Goal: Task Accomplishment & Management: Use online tool/utility

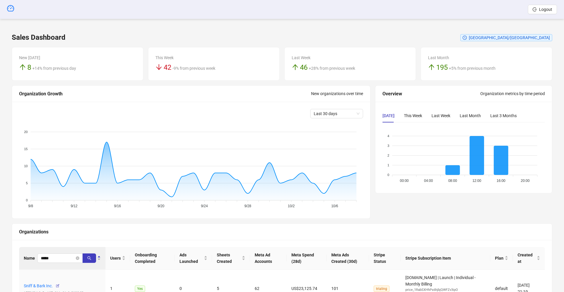
scroll to position [56, 0]
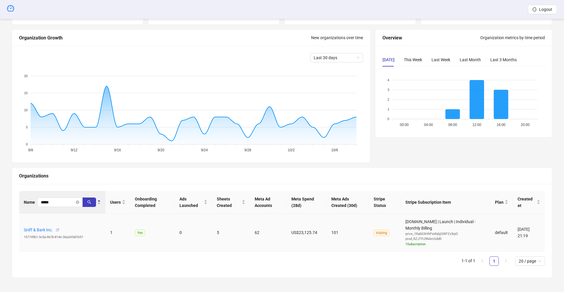
click at [57, 229] on icon "button" at bounding box center [58, 230] width 4 height 4
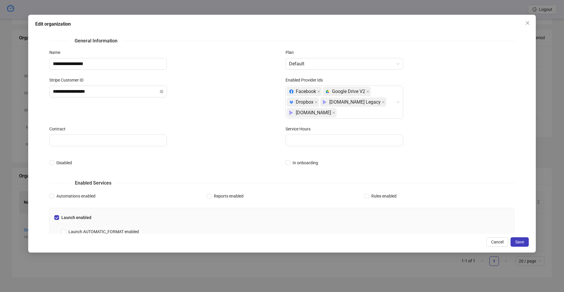
scroll to position [183, 0]
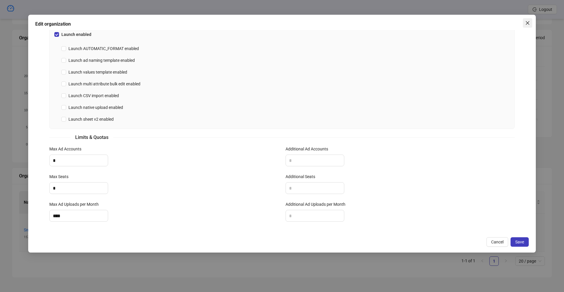
click at [527, 23] on icon "close" at bounding box center [528, 23] width 5 height 5
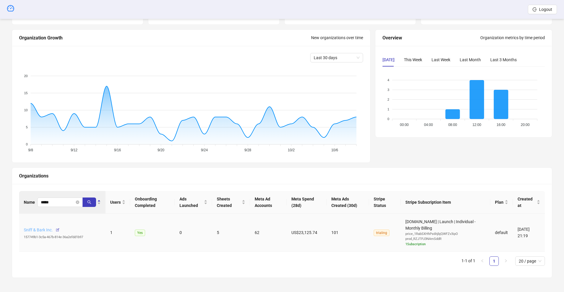
click at [34, 228] on link "Sniff & Bark Inc." at bounding box center [38, 229] width 29 height 5
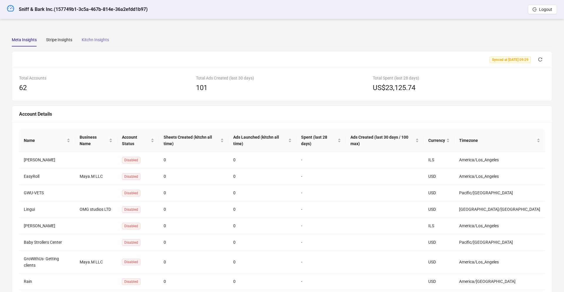
click at [93, 43] on div "Kitchn Insights" at bounding box center [95, 40] width 27 height 14
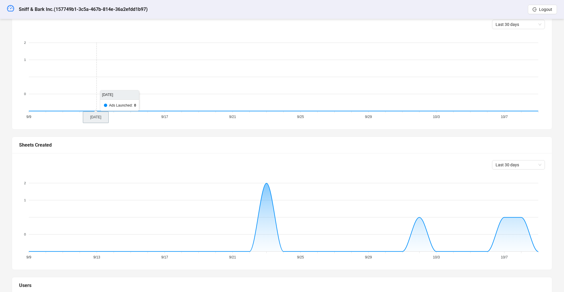
scroll to position [136, 0]
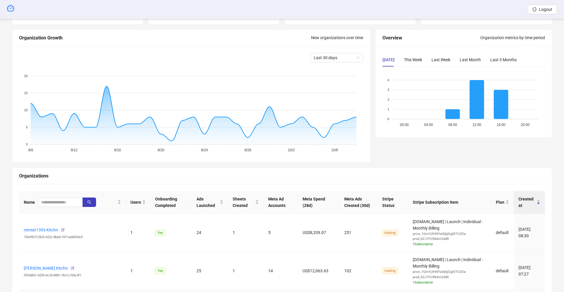
scroll to position [136, 0]
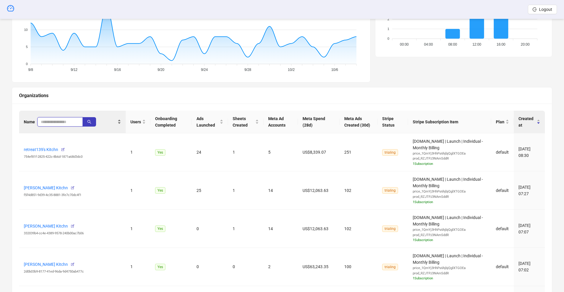
click at [51, 121] on input "search" at bounding box center [58, 121] width 34 height 6
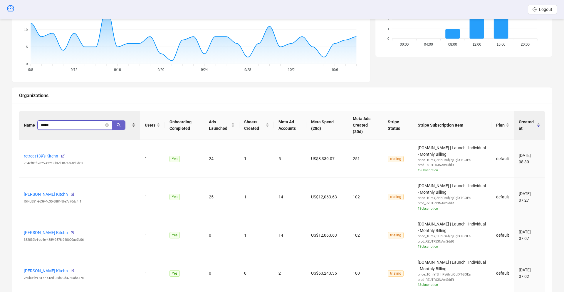
click at [121, 121] on button "button" at bounding box center [119, 124] width 14 height 9
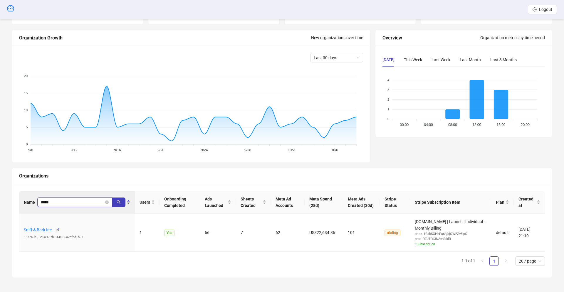
scroll to position [56, 0]
type input "*****"
click at [56, 228] on icon "button" at bounding box center [58, 230] width 4 height 4
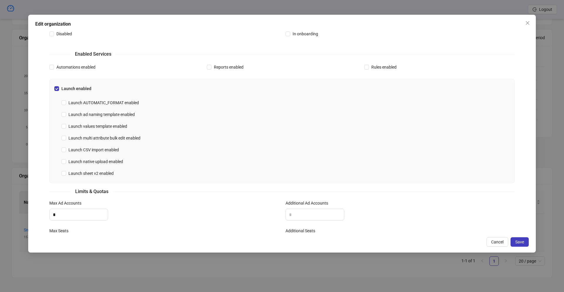
scroll to position [185, 0]
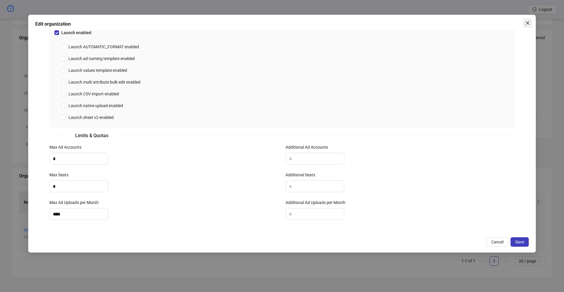
click at [528, 24] on icon "close" at bounding box center [528, 23] width 5 height 5
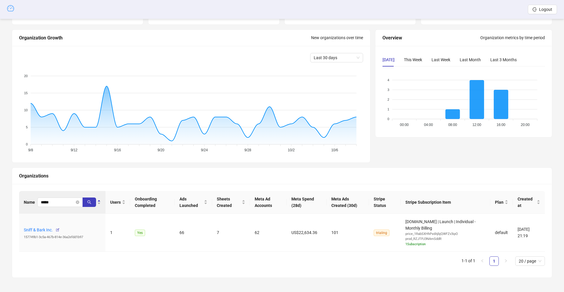
click at [10, 7] on icon "dashboard" at bounding box center [10, 8] width 7 height 7
click at [548, 9] on span "Logout" at bounding box center [545, 9] width 13 height 5
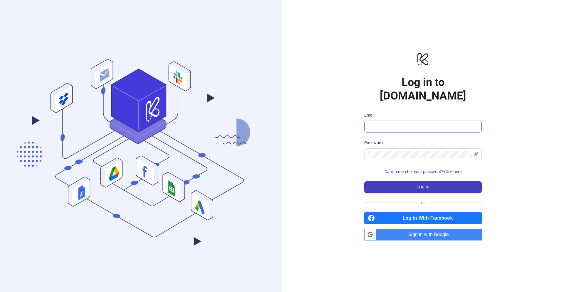
click at [386, 123] on input "Email" at bounding box center [422, 126] width 109 height 7
type input "**********"
click at [373, 182] on button "Log in" at bounding box center [423, 187] width 118 height 12
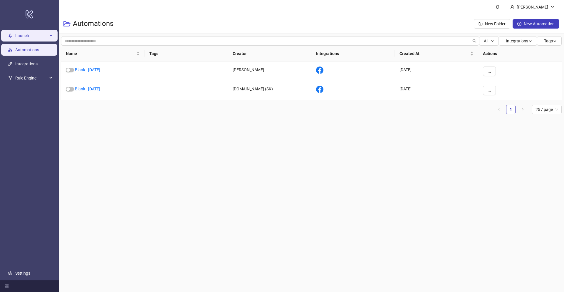
click at [34, 36] on span "Launch" at bounding box center [31, 36] width 32 height 12
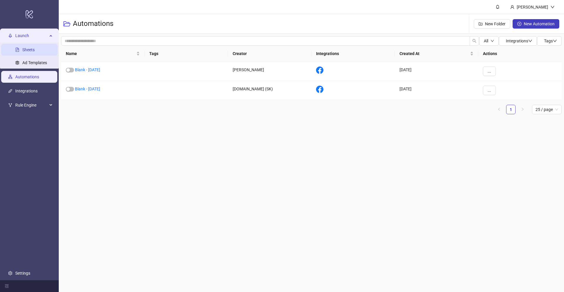
click at [29, 51] on link "Sheets" at bounding box center [28, 49] width 12 height 5
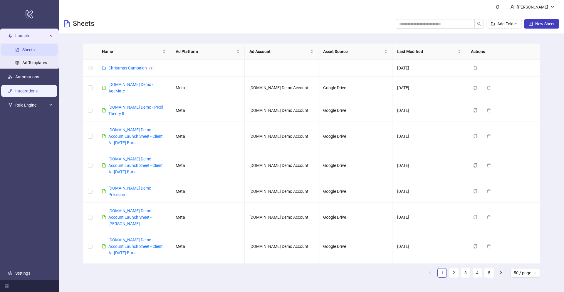
click at [23, 90] on link "Integrations" at bounding box center [26, 90] width 22 height 5
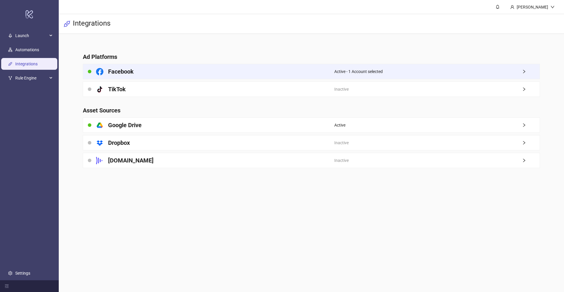
click at [192, 72] on div "Facebook" at bounding box center [208, 71] width 251 height 15
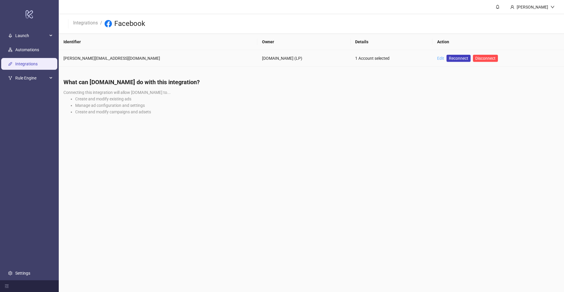
click at [437, 59] on link "Edit" at bounding box center [440, 58] width 7 height 5
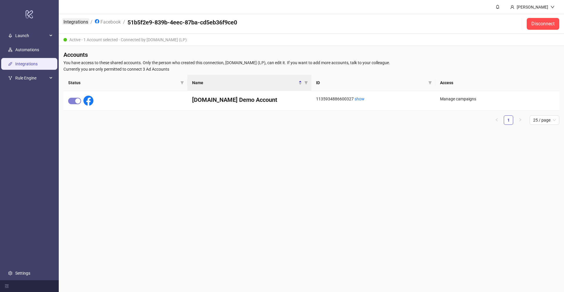
click at [76, 18] on link "Integrations" at bounding box center [75, 21] width 27 height 6
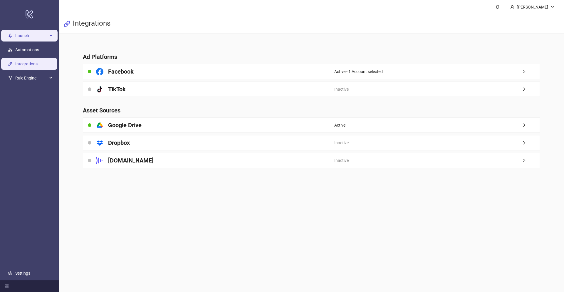
click at [16, 33] on span "Launch" at bounding box center [31, 36] width 32 height 12
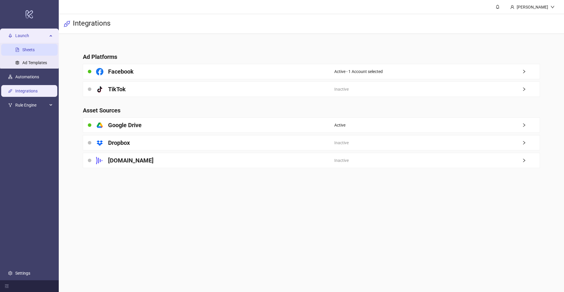
click at [22, 49] on link "Sheets" at bounding box center [28, 49] width 12 height 5
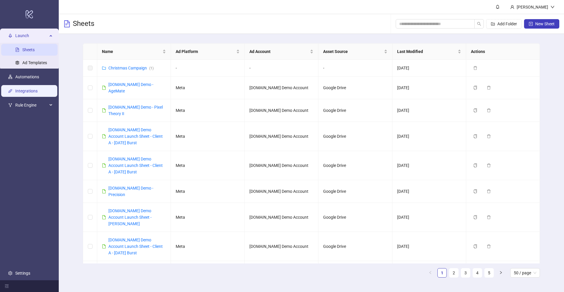
click at [22, 91] on link "Integrations" at bounding box center [26, 90] width 22 height 5
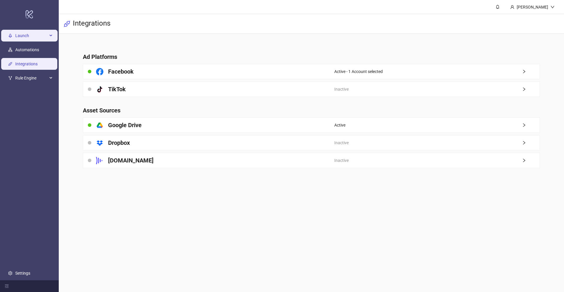
click at [29, 36] on span "Launch" at bounding box center [31, 36] width 32 height 12
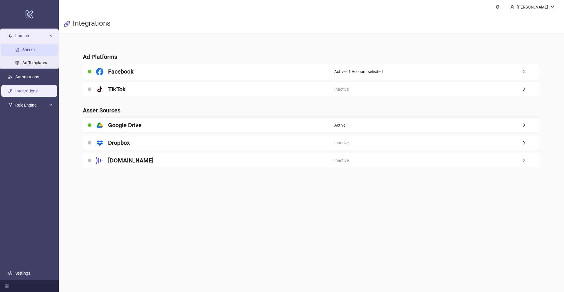
click at [27, 52] on link "Sheets" at bounding box center [28, 49] width 12 height 5
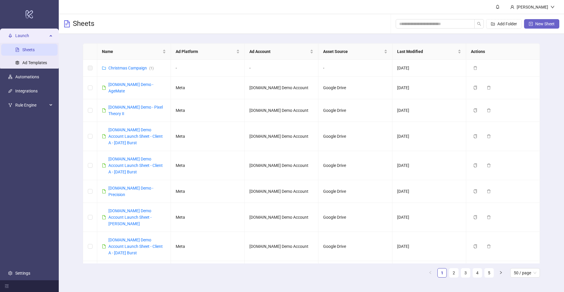
click at [541, 24] on span "New Sheet" at bounding box center [545, 23] width 19 height 5
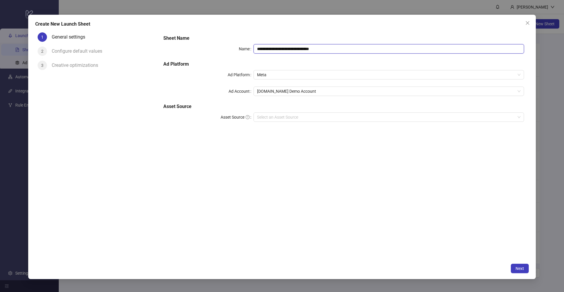
click at [347, 51] on input "**********" at bounding box center [389, 48] width 271 height 9
type input "**********"
click at [228, 104] on h5 "Asset Source" at bounding box center [343, 106] width 361 height 7
click at [262, 74] on span "Meta" at bounding box center [389, 74] width 264 height 9
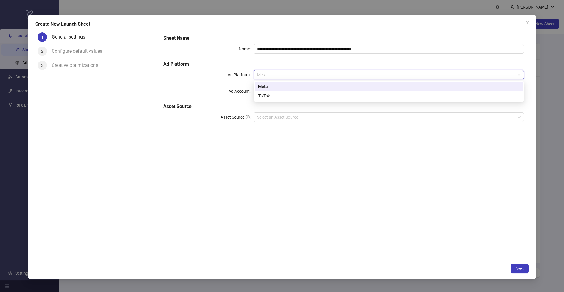
click at [263, 86] on div "Meta" at bounding box center [388, 86] width 261 height 6
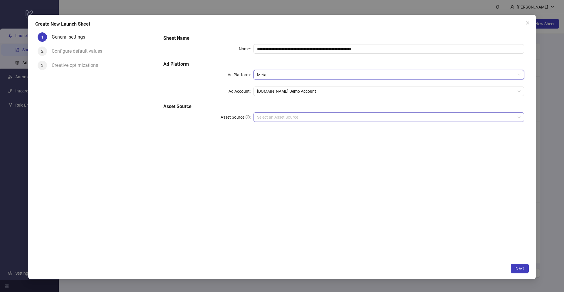
click at [263, 118] on input "Asset Source" at bounding box center [386, 117] width 258 height 9
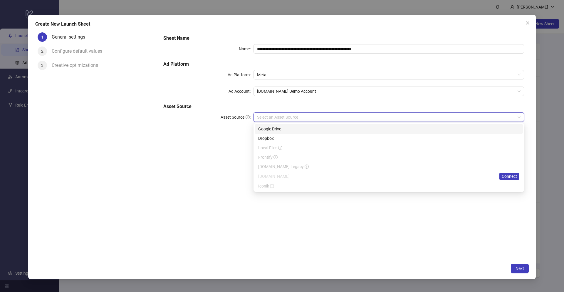
click at [265, 129] on div "Google Drive" at bounding box center [388, 129] width 261 height 6
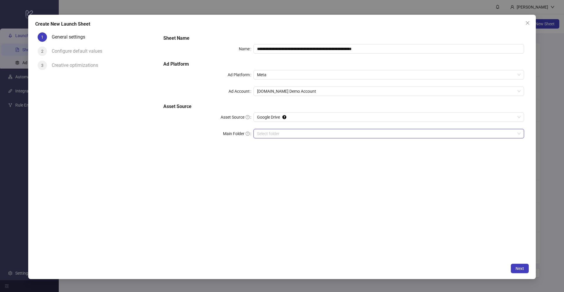
click at [269, 136] on input "Main Folder" at bounding box center [386, 133] width 258 height 9
click at [523, 269] on span "Next" at bounding box center [520, 268] width 9 height 5
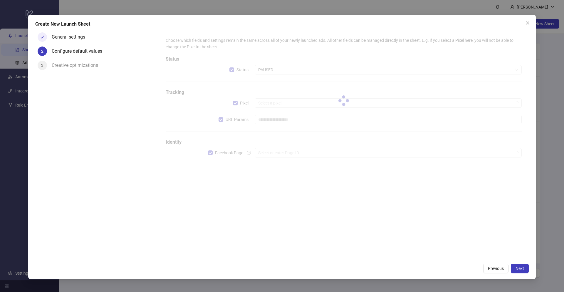
type input "**********"
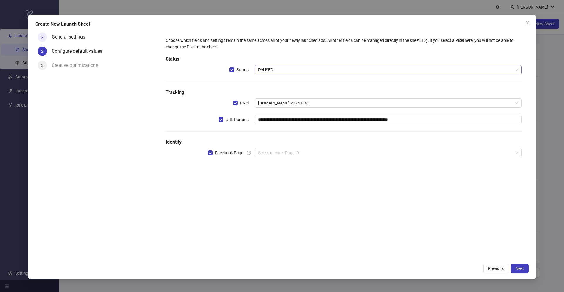
click at [269, 68] on span "PAUSED" at bounding box center [388, 69] width 260 height 9
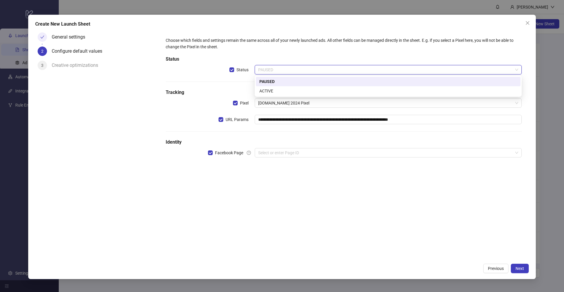
click at [235, 89] on h5 "Tracking" at bounding box center [344, 92] width 356 height 7
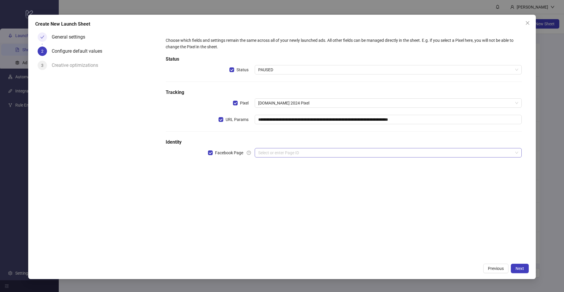
click at [267, 152] on input "search" at bounding box center [385, 152] width 255 height 9
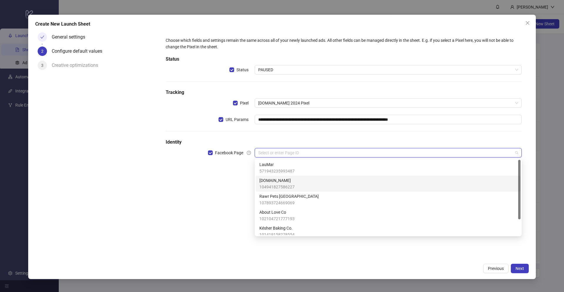
click at [269, 185] on span "104941827586227" at bounding box center [277, 186] width 35 height 6
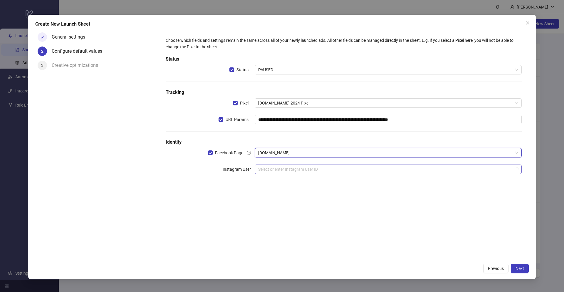
click at [265, 168] on input "search" at bounding box center [385, 169] width 255 height 9
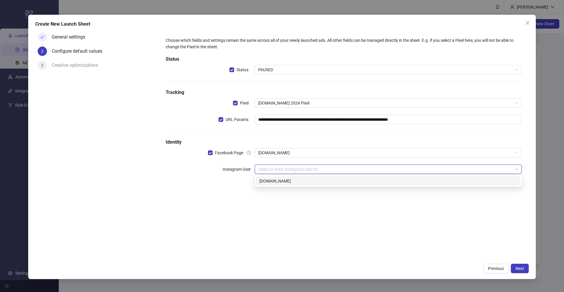
click at [267, 180] on div "[DOMAIN_NAME]" at bounding box center [389, 181] width 258 height 6
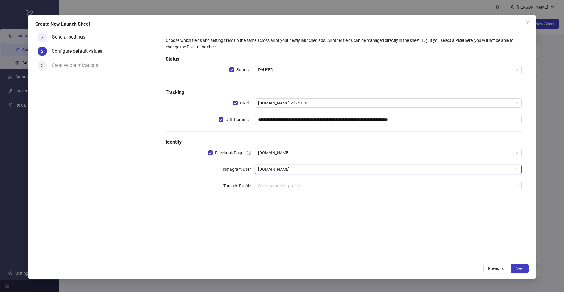
click at [163, 193] on div "**********" at bounding box center [343, 117] width 361 height 165
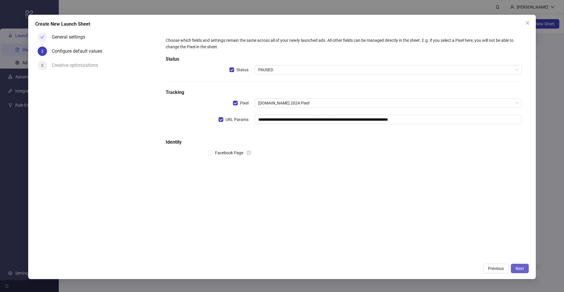
click at [522, 269] on span "Next" at bounding box center [520, 268] width 9 height 5
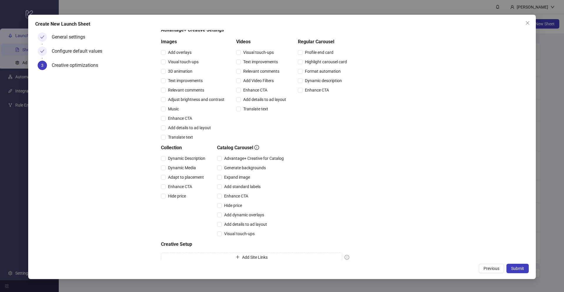
scroll to position [70, 0]
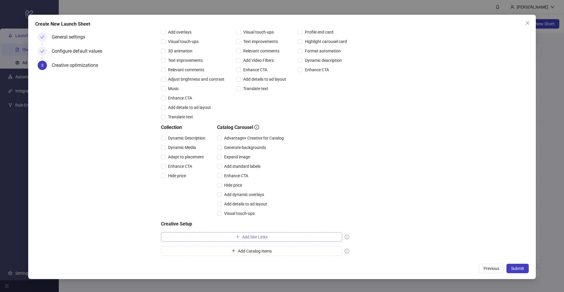
click at [253, 237] on span "Add Site Links" at bounding box center [255, 236] width 26 height 5
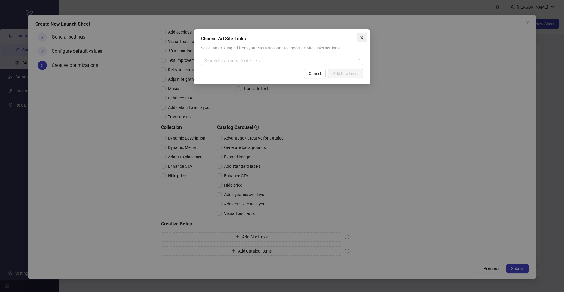
click at [360, 37] on icon "close" at bounding box center [362, 37] width 5 height 5
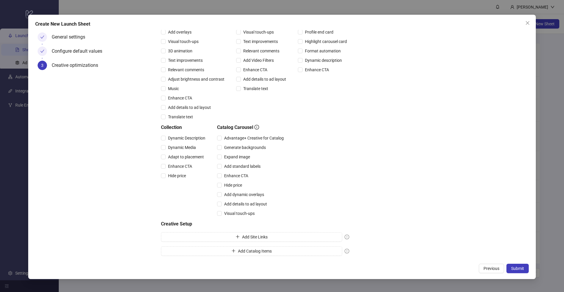
click at [248, 256] on div "Add Catalog Items" at bounding box center [255, 252] width 188 height 12
click at [250, 251] on span "Add Catalog Items" at bounding box center [255, 250] width 34 height 5
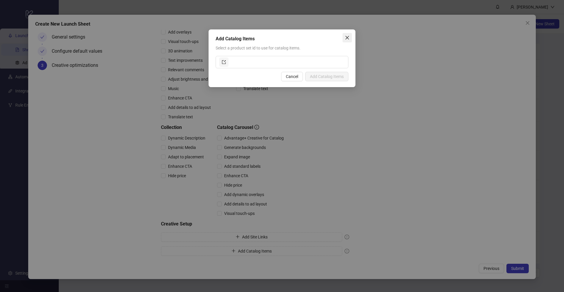
click at [348, 38] on icon "close" at bounding box center [347, 37] width 5 height 5
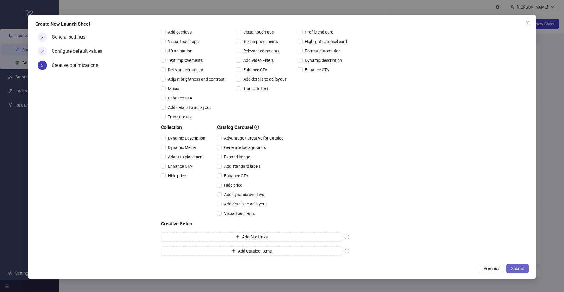
click at [516, 269] on span "Submit" at bounding box center [517, 268] width 13 height 5
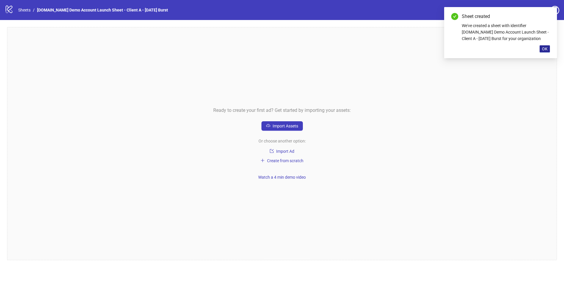
click at [546, 50] on span "OK" at bounding box center [545, 48] width 6 height 5
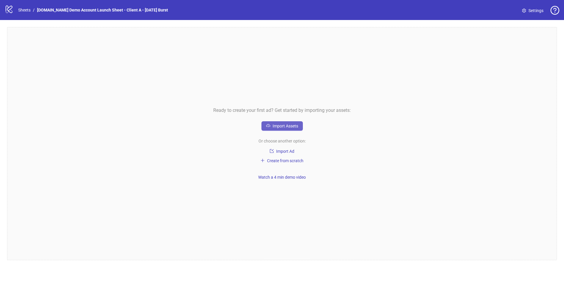
click at [279, 126] on span "Import Assets" at bounding box center [286, 125] width 26 height 5
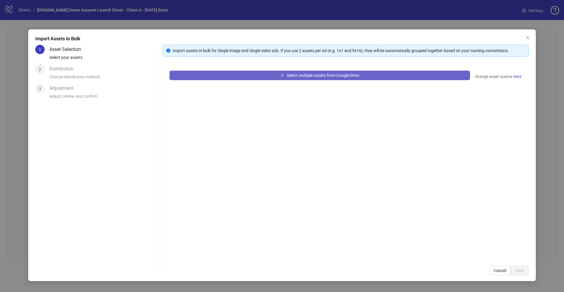
click at [307, 77] on span "Select multiple assets from Google Drive" at bounding box center [323, 75] width 73 height 5
click at [327, 76] on span "Select multiple assets from Google Drive" at bounding box center [323, 75] width 73 height 5
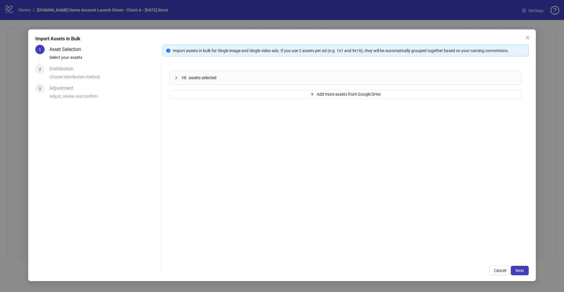
click at [176, 77] on icon "collapsed" at bounding box center [177, 78] width 4 height 4
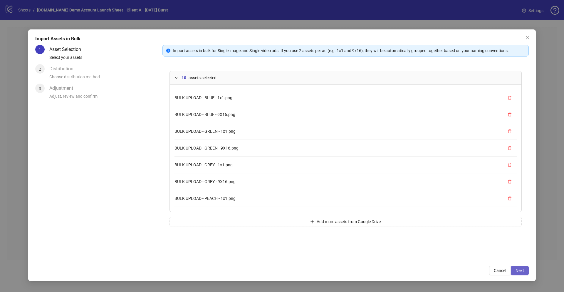
click at [523, 271] on span "Next" at bounding box center [520, 270] width 9 height 5
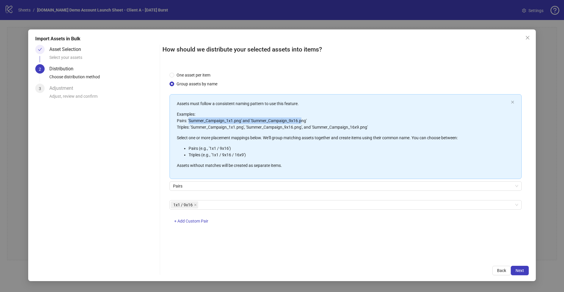
drag, startPoint x: 190, startPoint y: 121, endPoint x: 301, endPoint y: 122, distance: 111.1
click at [301, 122] on p "Examples: Pairs: 'Summer_Campaign_1x1.png' and 'Summer_Campaign_9x16.png' Tripl…" at bounding box center [343, 120] width 332 height 19
click at [180, 185] on span "Pairs" at bounding box center [345, 185] width 345 height 9
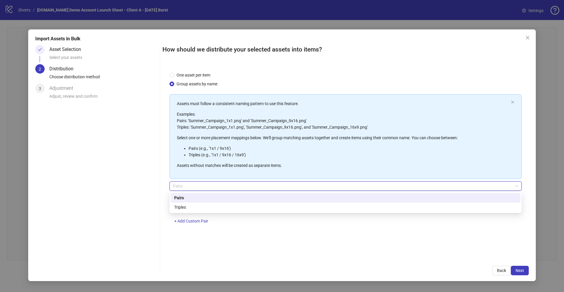
click at [182, 198] on div "Pairs" at bounding box center [345, 197] width 343 height 6
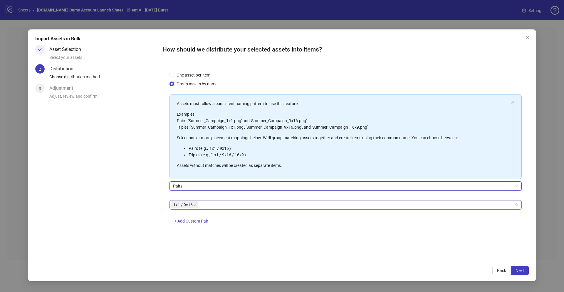
click at [210, 205] on div "1x1 / 9x16" at bounding box center [343, 204] width 344 height 8
click at [163, 245] on div "One asset per item Group assets by name Assets must follow a consistent naming …" at bounding box center [346, 162] width 367 height 194
click at [208, 203] on div "1x1 / 9x16" at bounding box center [343, 204] width 344 height 8
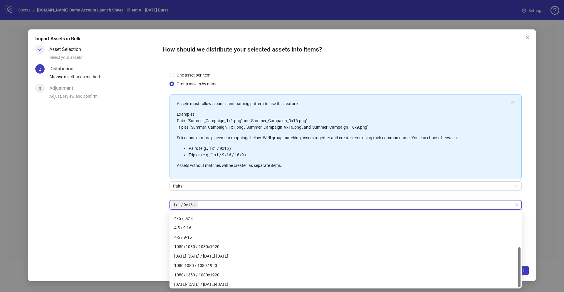
scroll to position [66, 0]
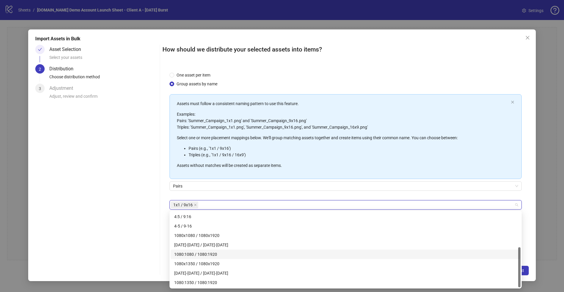
click at [164, 241] on div "One asset per item Group assets by name Assets must follow a consistent naming …" at bounding box center [346, 162] width 367 height 194
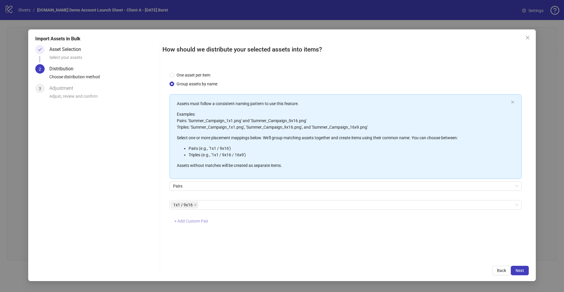
click at [190, 219] on span "+ Add Custom Pair" at bounding box center [191, 220] width 34 height 5
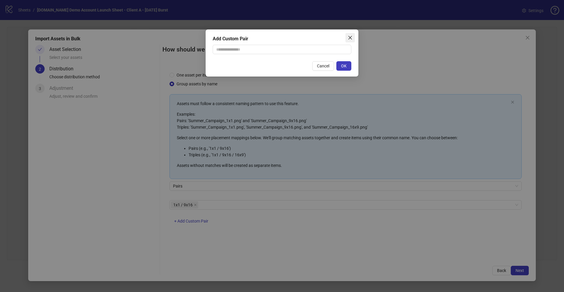
click at [349, 38] on icon "close" at bounding box center [350, 37] width 5 height 5
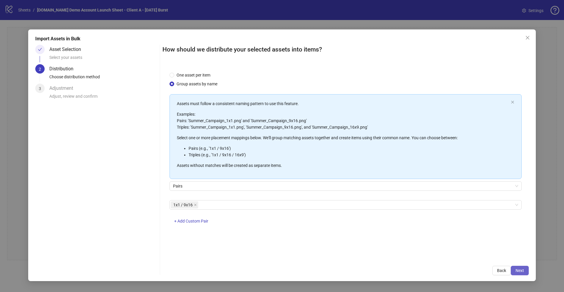
click at [519, 273] on button "Next" at bounding box center [520, 269] width 18 height 9
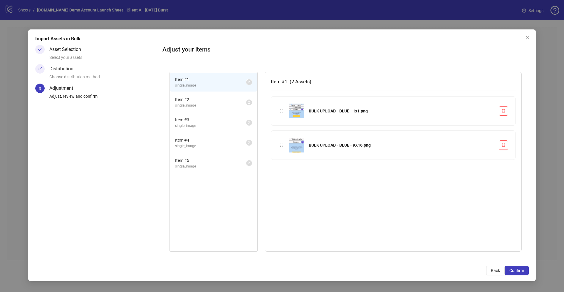
click at [231, 104] on span "single_image" at bounding box center [210, 106] width 71 height 6
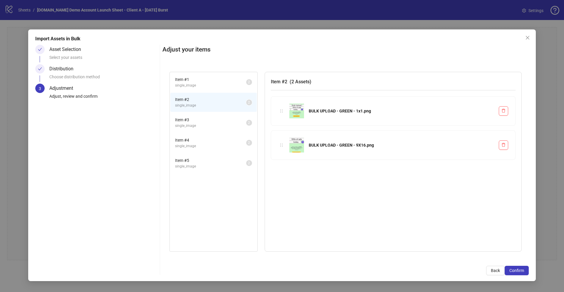
click at [230, 124] on span "single_image" at bounding box center [210, 126] width 71 height 6
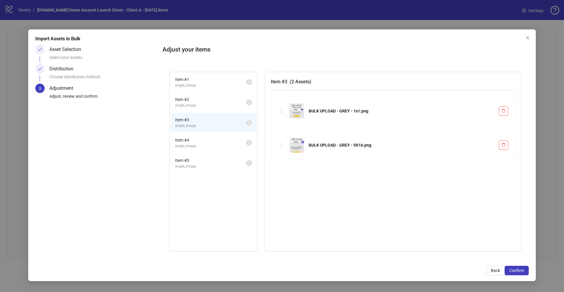
click at [230, 141] on span "Item # 4" at bounding box center [210, 140] width 71 height 6
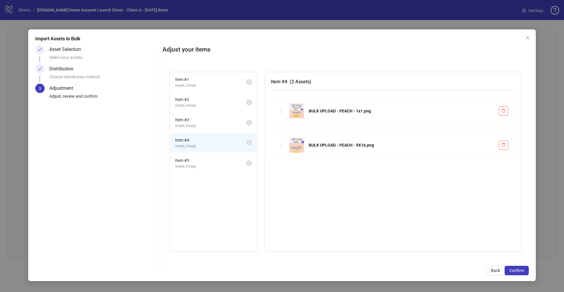
click at [231, 170] on li "Item # 5 single_image 2" at bounding box center [213, 162] width 86 height 19
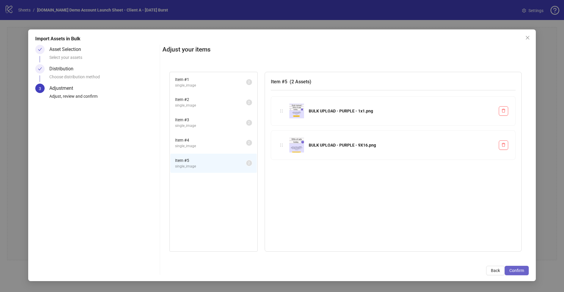
click at [514, 272] on span "Confirm" at bounding box center [517, 270] width 15 height 5
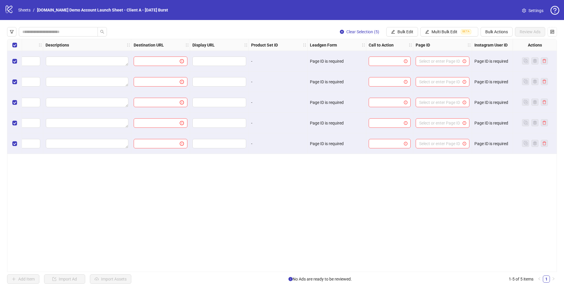
scroll to position [0, 470]
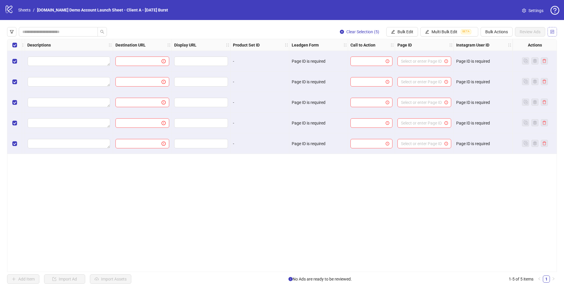
click at [553, 32] on icon "control" at bounding box center [553, 32] width 4 height 4
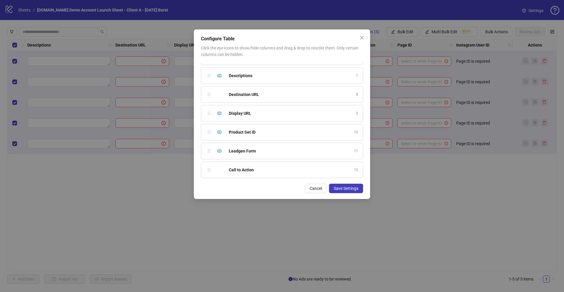
scroll to position [141, 0]
click at [219, 100] on icon "eye" at bounding box center [219, 99] width 5 height 4
click at [220, 118] on icon "eye" at bounding box center [219, 117] width 5 height 5
click at [218, 150] on icon "eye-invisible" at bounding box center [219, 150] width 5 height 5
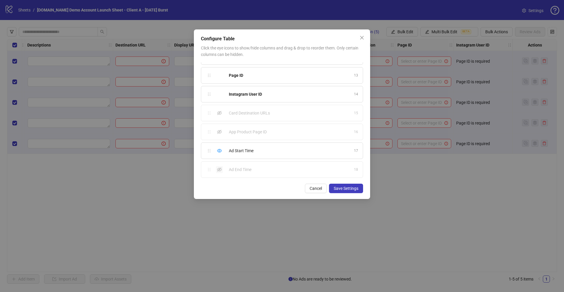
click at [221, 169] on icon "eye-invisible" at bounding box center [219, 169] width 5 height 5
click at [345, 188] on span "Save Settings" at bounding box center [346, 188] width 25 height 5
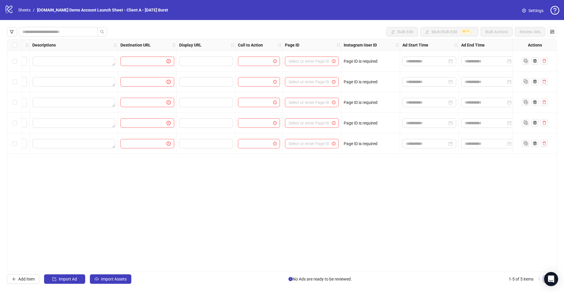
scroll to position [0, 470]
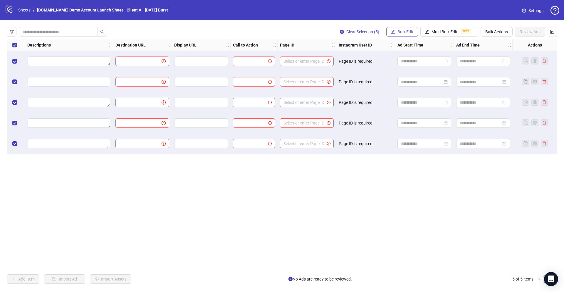
click at [401, 31] on span "Bulk Edit" at bounding box center [406, 31] width 16 height 5
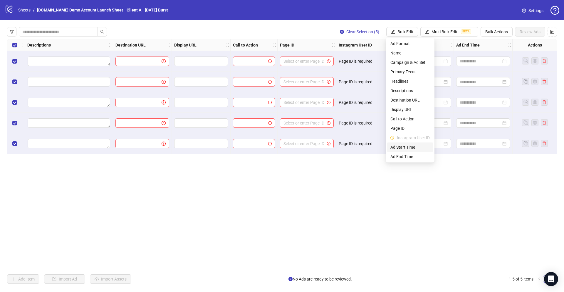
click at [399, 148] on span "Ad Start Time" at bounding box center [410, 147] width 39 height 6
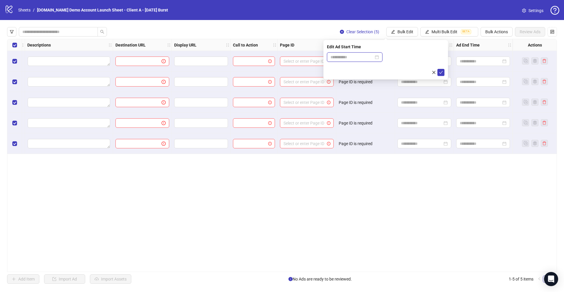
click at [342, 58] on input at bounding box center [352, 57] width 43 height 6
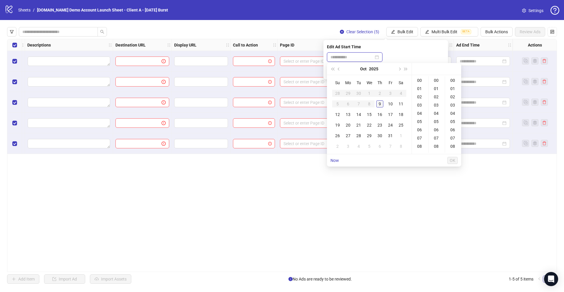
type input "**********"
click at [347, 116] on div "13" at bounding box center [348, 114] width 7 height 7
click at [420, 119] on div "09" at bounding box center [420, 120] width 14 height 8
type input "**********"
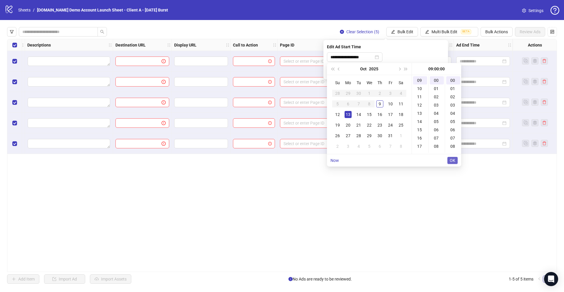
click at [454, 161] on span "OK" at bounding box center [453, 160] width 6 height 5
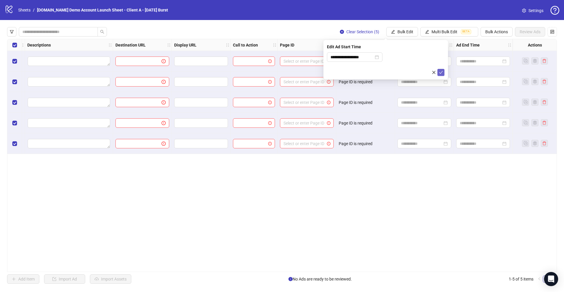
click at [441, 74] on span "submit" at bounding box center [441, 72] width 4 height 5
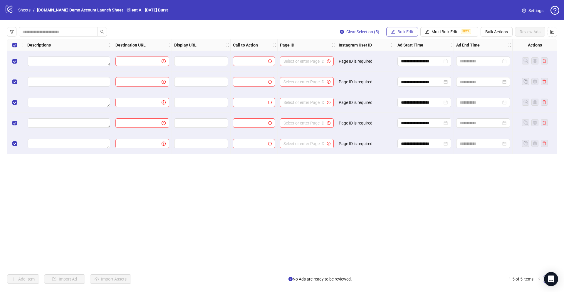
click at [400, 32] on span "Bulk Edit" at bounding box center [406, 31] width 16 height 5
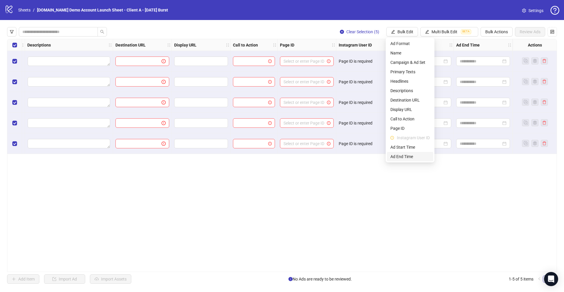
click at [403, 156] on span "Ad End Time" at bounding box center [410, 156] width 39 height 6
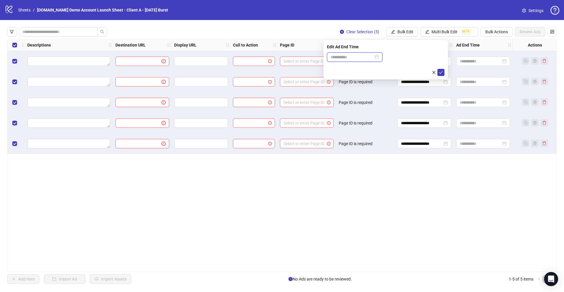
click at [342, 57] on input at bounding box center [352, 57] width 43 height 6
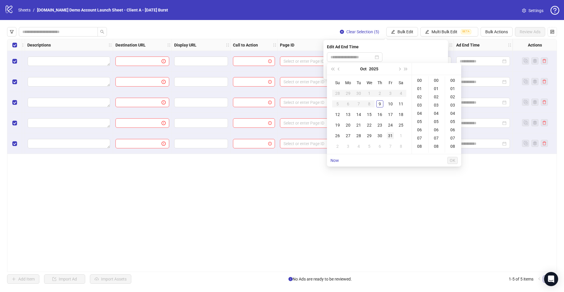
click at [389, 136] on div "31" at bounding box center [390, 135] width 7 height 7
click at [420, 128] on div "18" at bounding box center [420, 130] width 14 height 8
type input "**********"
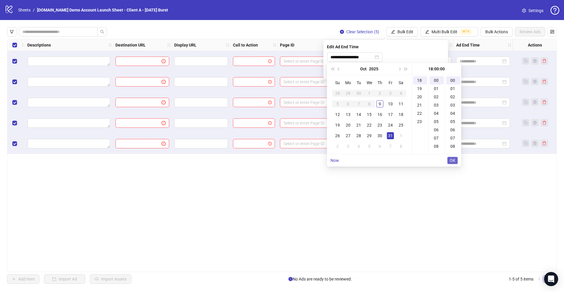
click at [451, 162] on span "OK" at bounding box center [453, 160] width 6 height 5
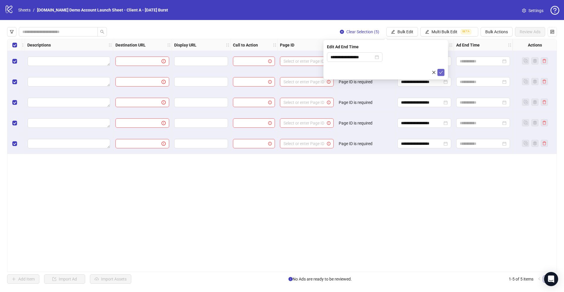
click at [440, 72] on icon "check" at bounding box center [441, 72] width 4 height 4
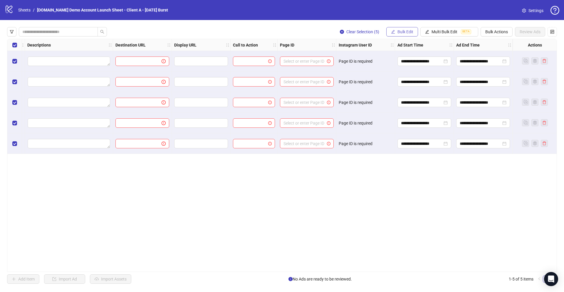
click at [397, 34] on button "Bulk Edit" at bounding box center [403, 31] width 32 height 9
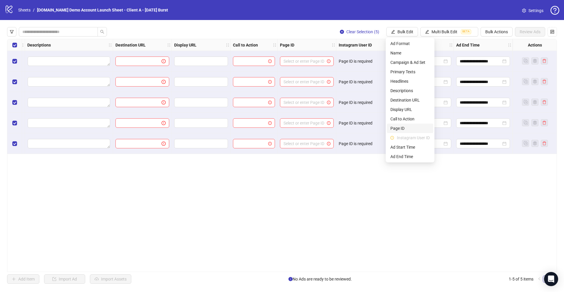
click at [397, 130] on span "Page ID" at bounding box center [410, 128] width 39 height 6
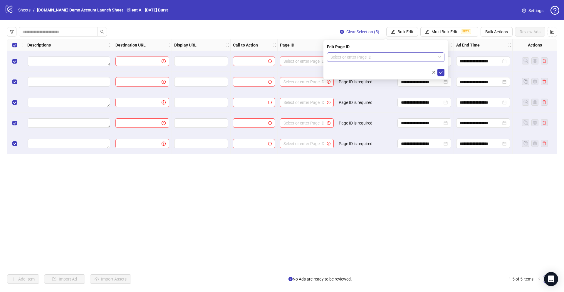
click at [350, 59] on input "search" at bounding box center [383, 57] width 105 height 9
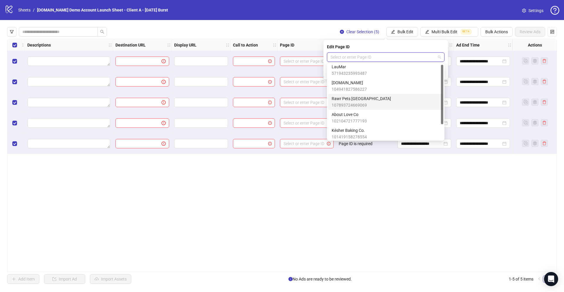
scroll to position [0, 0]
click at [348, 85] on span "[DOMAIN_NAME]" at bounding box center [349, 84] width 35 height 6
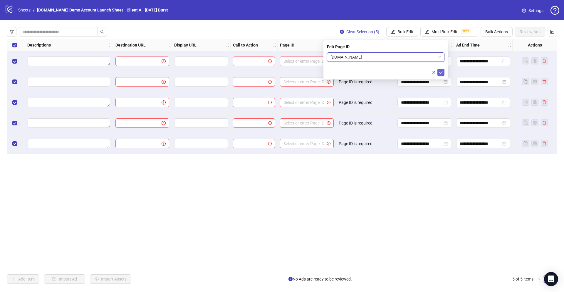
click at [443, 73] on icon "check" at bounding box center [441, 72] width 4 height 4
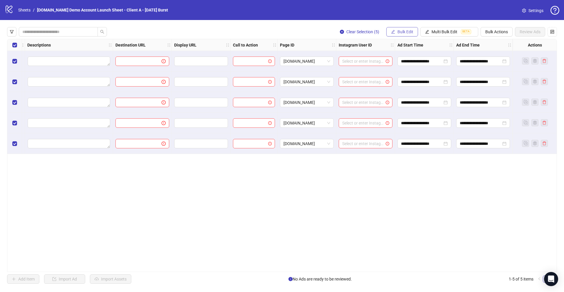
click at [399, 31] on span "Bulk Edit" at bounding box center [406, 31] width 16 height 5
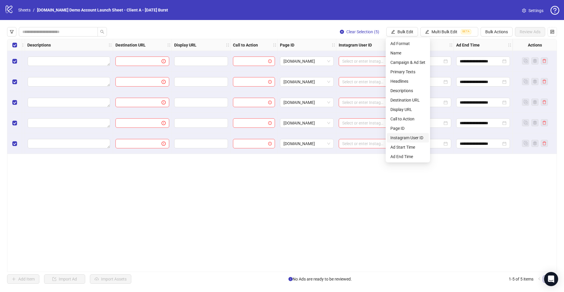
click at [398, 136] on span "Instagram User ID" at bounding box center [408, 137] width 35 height 6
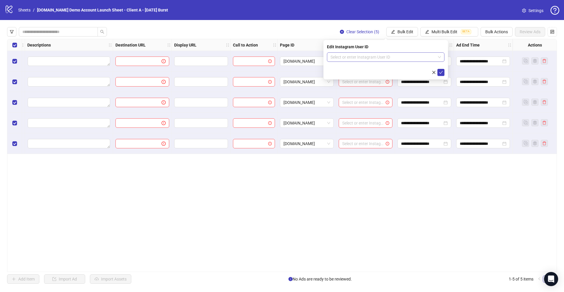
click at [367, 57] on input "search" at bounding box center [383, 57] width 105 height 9
click at [338, 71] on div "[DOMAIN_NAME]" at bounding box center [386, 69] width 108 height 6
click at [441, 73] on icon "check" at bounding box center [441, 72] width 4 height 4
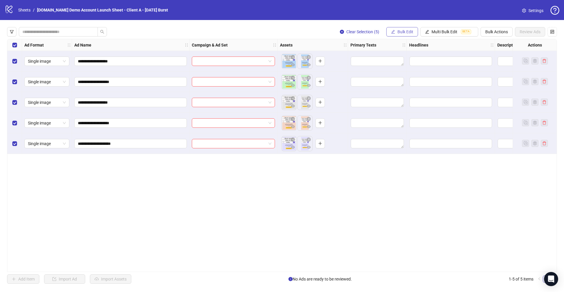
click at [404, 33] on span "Bulk Edit" at bounding box center [406, 31] width 16 height 5
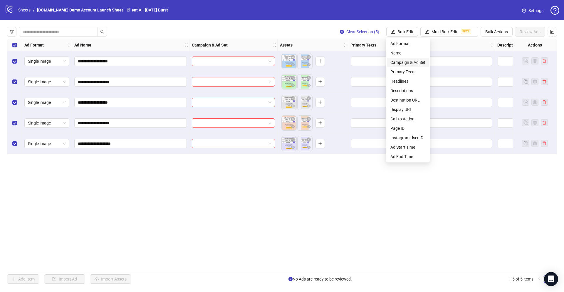
click at [404, 62] on span "Campaign & Ad Set" at bounding box center [408, 62] width 35 height 6
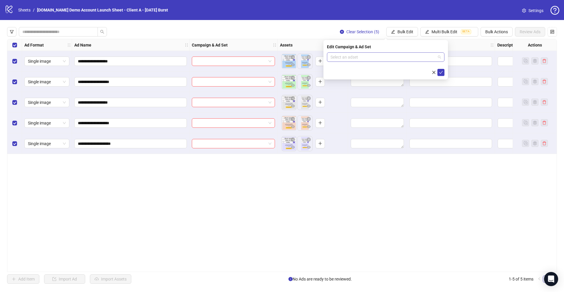
click at [347, 59] on input "search" at bounding box center [383, 57] width 105 height 9
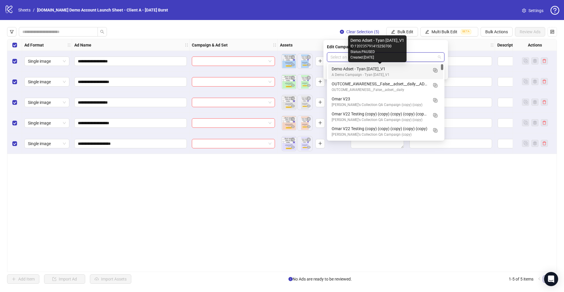
click at [349, 69] on div "Demo Adset - Tyan Oct 2025_V1" at bounding box center [380, 69] width 96 height 6
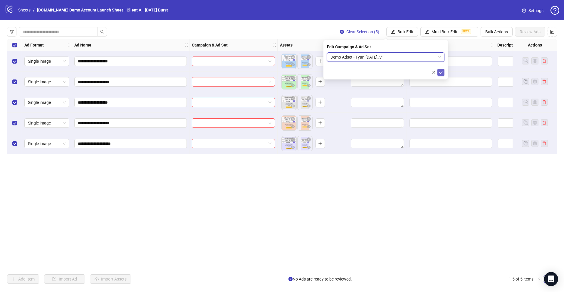
click at [441, 71] on icon "check" at bounding box center [441, 72] width 4 height 4
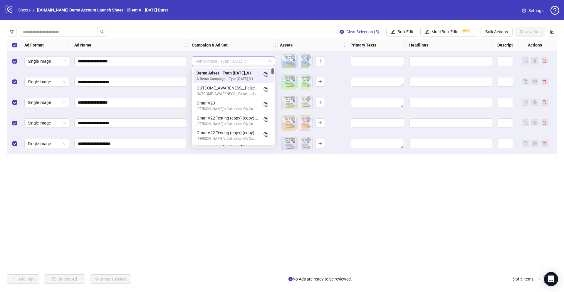
click at [227, 61] on span "Demo Adset - Tyan Oct 2025_V1" at bounding box center [233, 61] width 76 height 9
click at [218, 211] on div "**********" at bounding box center [282, 155] width 550 height 233
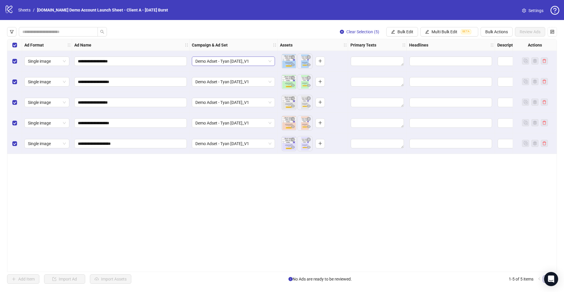
click at [223, 61] on span "Demo Adset - Tyan Oct 2025_V1" at bounding box center [233, 61] width 76 height 9
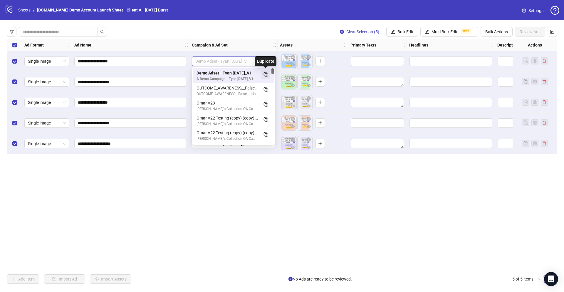
click at [265, 75] on rect "Duplicate" at bounding box center [265, 73] width 3 height 3
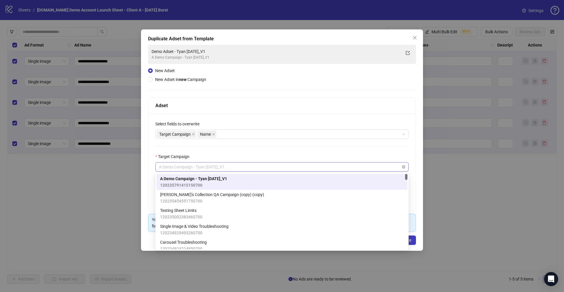
click at [174, 169] on span "A Demo Campaign - Tyan Oct 2025_V1" at bounding box center [282, 166] width 246 height 9
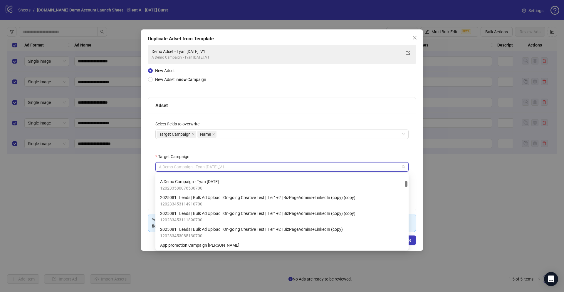
scroll to position [152, 0]
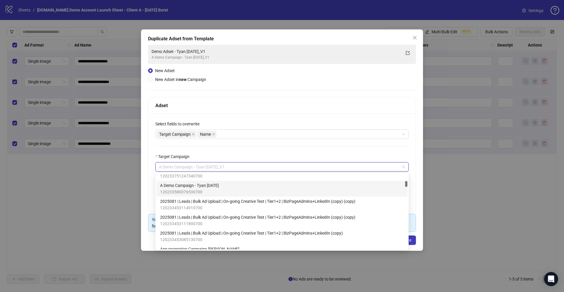
click at [150, 173] on div "**********" at bounding box center [281, 161] width 267 height 97
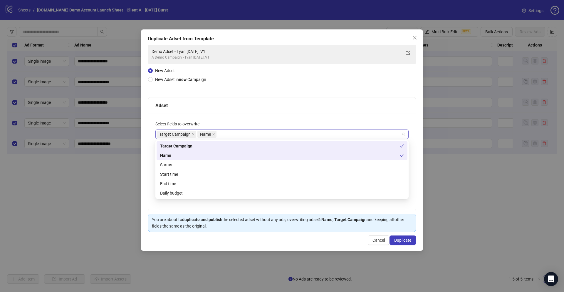
click at [224, 134] on div "Target Campaign Name" at bounding box center [279, 134] width 245 height 8
click at [236, 80] on div "**********" at bounding box center [282, 138] width 268 height 187
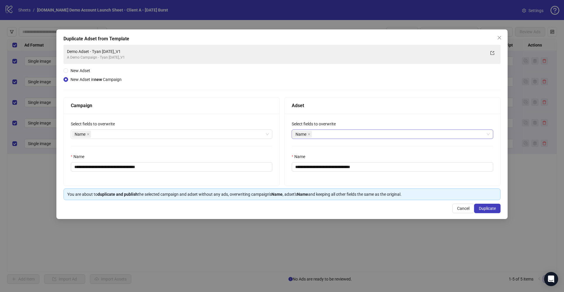
click at [317, 134] on div "Name" at bounding box center [389, 134] width 193 height 8
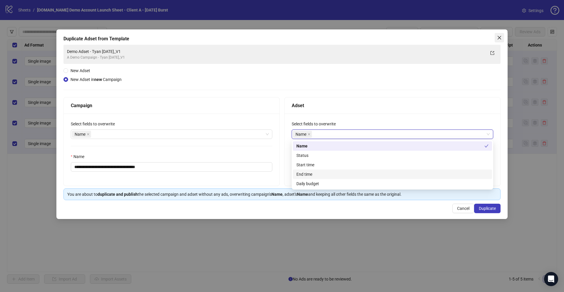
click at [501, 39] on icon "close" at bounding box center [500, 38] width 4 height 4
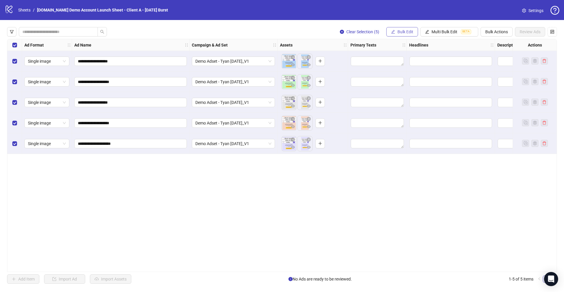
click at [407, 31] on span "Bulk Edit" at bounding box center [406, 31] width 16 height 5
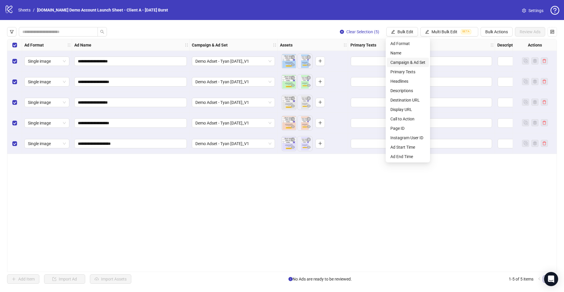
click at [403, 60] on span "Campaign & Ad Set" at bounding box center [408, 62] width 35 height 6
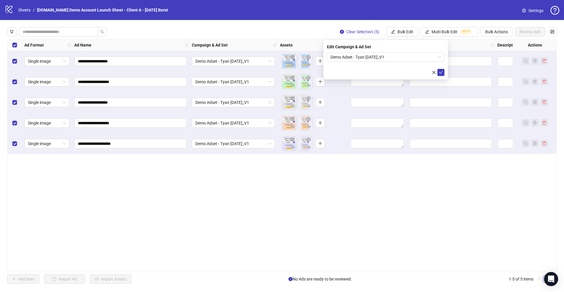
click at [294, 201] on div "**********" at bounding box center [282, 155] width 550 height 233
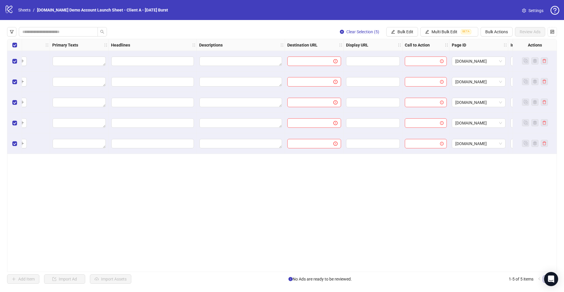
scroll to position [0, 300]
click at [397, 33] on button "Bulk Edit" at bounding box center [403, 31] width 32 height 9
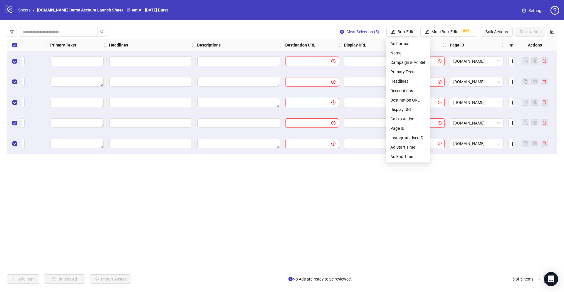
click at [362, 203] on div "**********" at bounding box center [282, 155] width 550 height 233
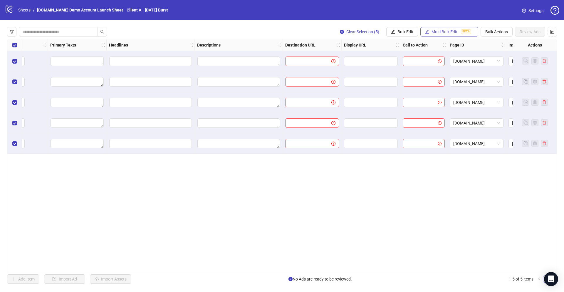
click at [442, 30] on span "Multi Bulk Edit" at bounding box center [445, 31] width 26 height 5
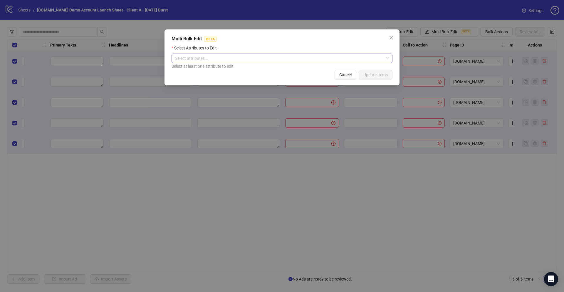
click at [222, 56] on div at bounding box center [279, 58] width 213 height 8
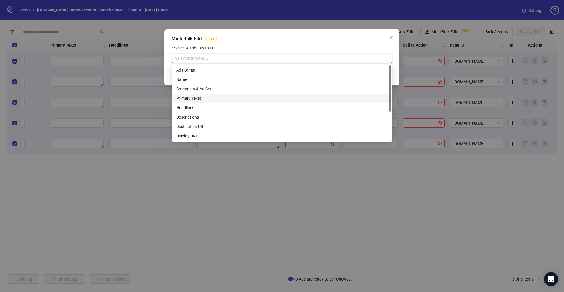
click at [194, 101] on div "Primary Texts" at bounding box center [282, 98] width 212 height 6
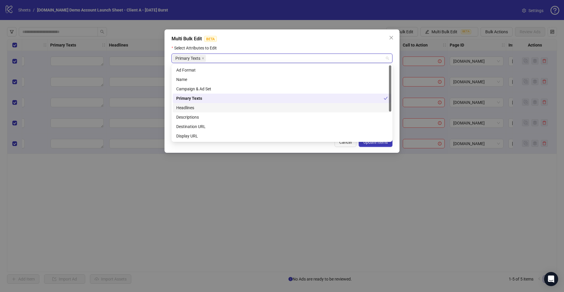
click at [184, 110] on div "Headlines" at bounding box center [282, 107] width 212 height 6
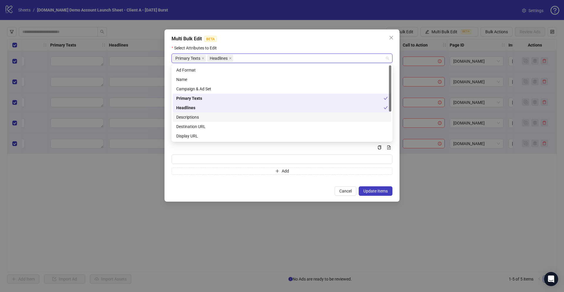
click at [183, 118] on div "Descriptions" at bounding box center [282, 117] width 212 height 6
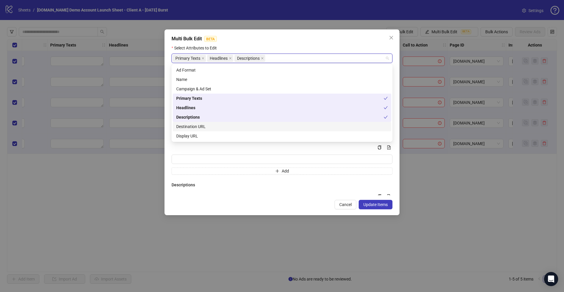
click at [183, 124] on div "Destination URL" at bounding box center [282, 126] width 212 height 6
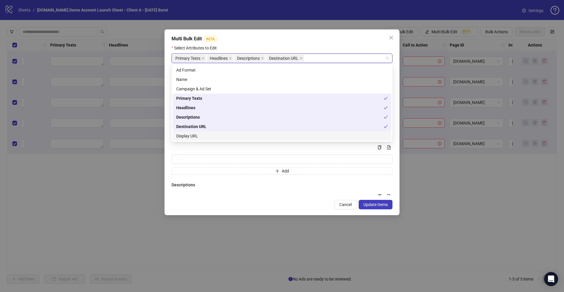
click at [183, 134] on div "Display URL" at bounding box center [282, 136] width 212 height 6
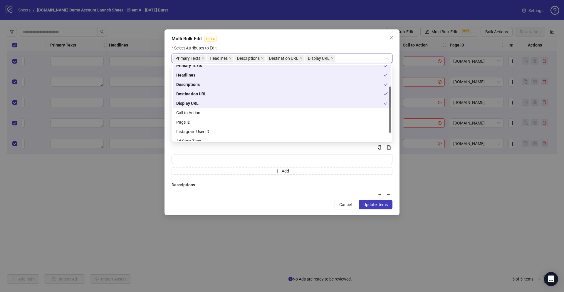
scroll to position [39, 0]
click at [187, 105] on div "Call to Action" at bounding box center [282, 106] width 212 height 6
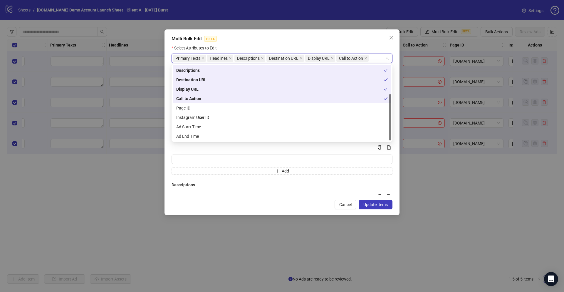
click at [168, 80] on div "Multi Bulk Edit BETA Select Attributes to Edit Primary Texts Headlines Descript…" at bounding box center [282, 121] width 235 height 185
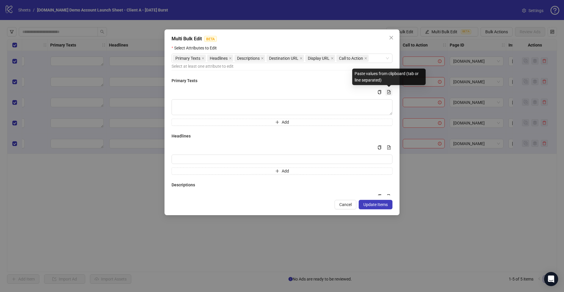
click at [389, 92] on icon "file-add" at bounding box center [389, 92] width 4 height 4
type textarea "**********"
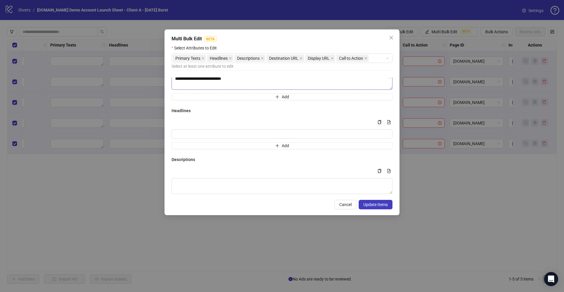
scroll to position [71, 0]
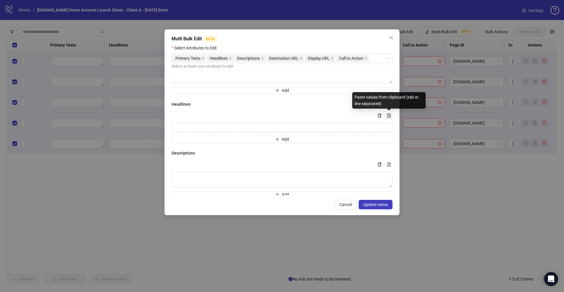
click at [389, 116] on icon "file-add" at bounding box center [389, 115] width 3 height 4
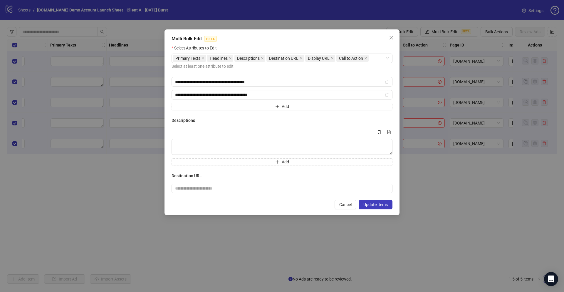
scroll to position [136, 0]
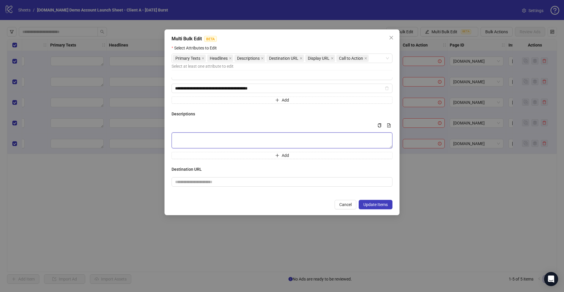
click at [233, 139] on textarea "Multi-text input container - paste or copy values" at bounding box center [282, 140] width 221 height 16
paste textarea "**********"
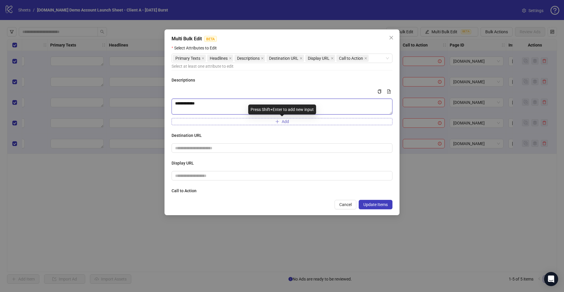
scroll to position [189, 0]
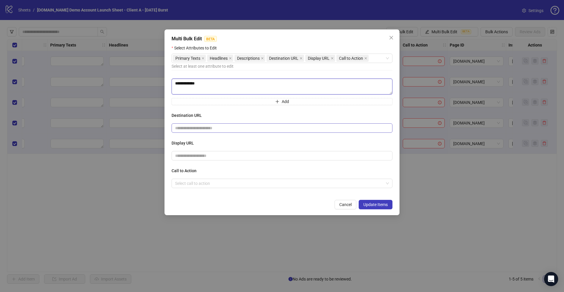
type textarea "**********"
click at [185, 125] on input "text" at bounding box center [279, 128] width 209 height 6
type input "**********"
click at [200, 158] on input "text" at bounding box center [282, 155] width 221 height 9
type input "**********"
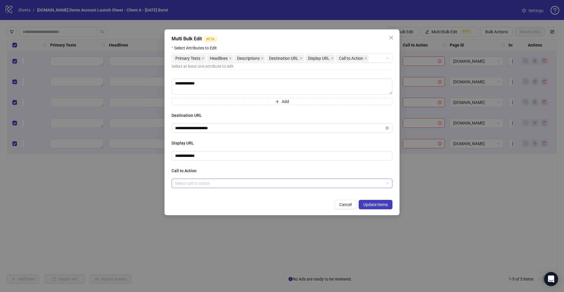
click at [187, 185] on input "search" at bounding box center [279, 183] width 209 height 9
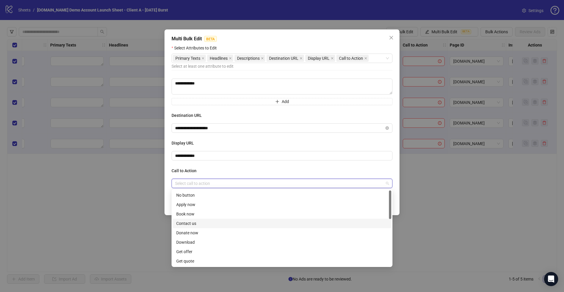
scroll to position [22, 0]
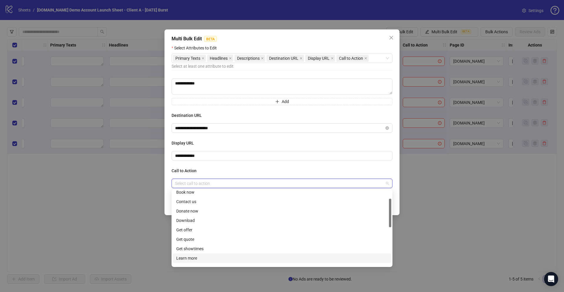
click at [184, 260] on div "Learn more" at bounding box center [282, 258] width 212 height 6
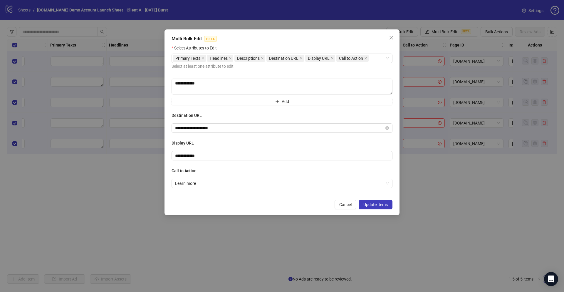
click at [172, 196] on form "**********" at bounding box center [282, 127] width 221 height 164
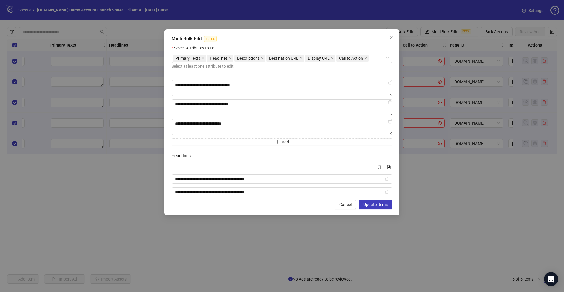
scroll to position [0, 0]
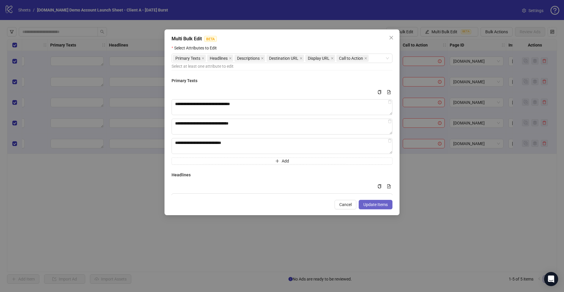
click at [366, 204] on span "Update Items" at bounding box center [376, 204] width 24 height 5
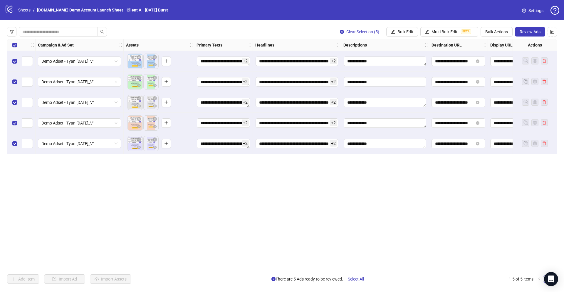
scroll to position [0, 151]
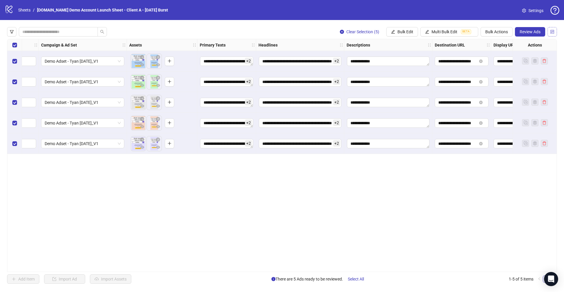
click at [553, 32] on icon "control" at bounding box center [553, 32] width 4 height 4
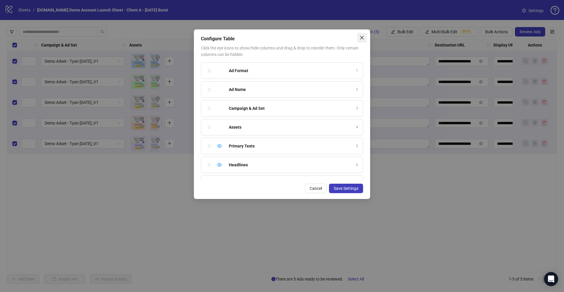
click at [364, 38] on icon "close" at bounding box center [362, 37] width 5 height 5
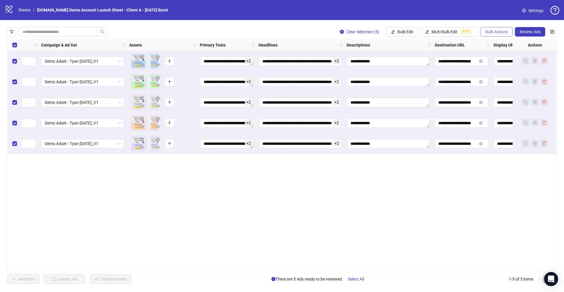
click at [503, 29] on button "Bulk Actions" at bounding box center [497, 31] width 32 height 9
click at [491, 83] on span "Apply Template" at bounding box center [505, 81] width 40 height 6
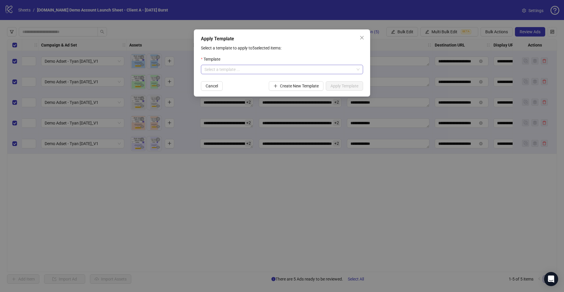
click at [227, 68] on input "search" at bounding box center [280, 69] width 150 height 9
click at [223, 83] on div "Demo Template" at bounding box center [282, 81] width 153 height 6
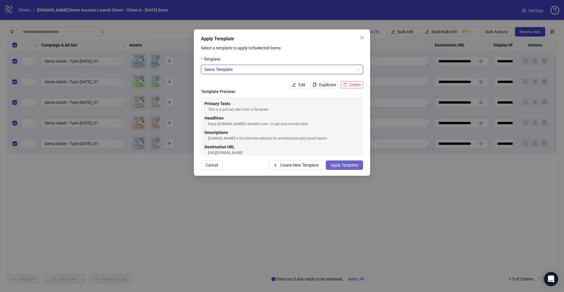
click at [338, 166] on span "Apply Template" at bounding box center [345, 165] width 28 height 5
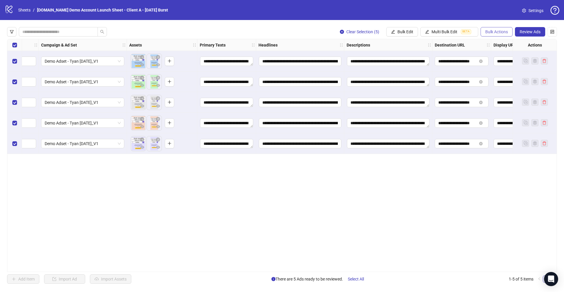
click at [494, 33] on span "Bulk Actions" at bounding box center [497, 31] width 23 height 5
click at [489, 82] on span "Apply Template" at bounding box center [505, 81] width 40 height 6
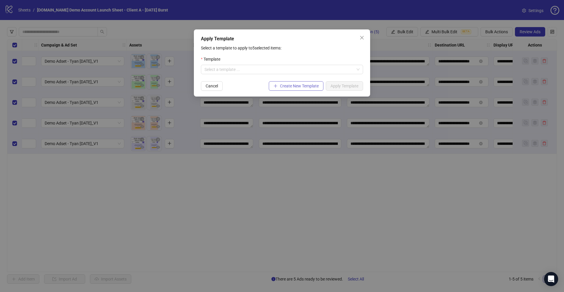
click at [306, 86] on span "Create New Template" at bounding box center [299, 85] width 39 height 5
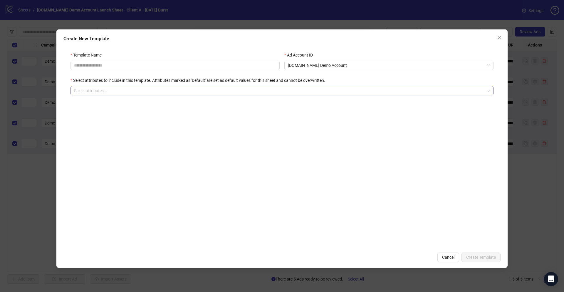
click at [86, 89] on div at bounding box center [279, 90] width 415 height 8
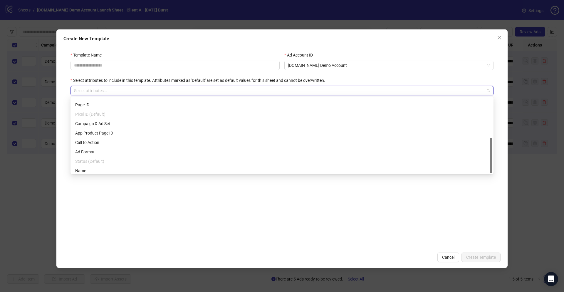
scroll to position [85, 0]
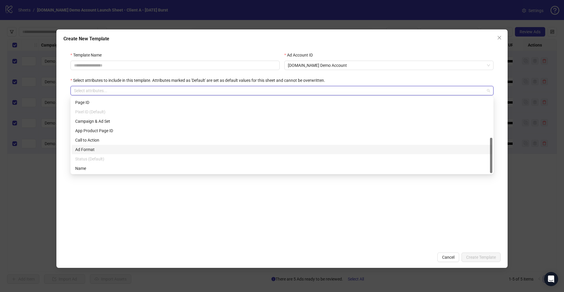
click at [171, 205] on form "Template Name Ad Account ID Kitchn.io Demo Account Select attributes to include…" at bounding box center [281, 147] width 437 height 204
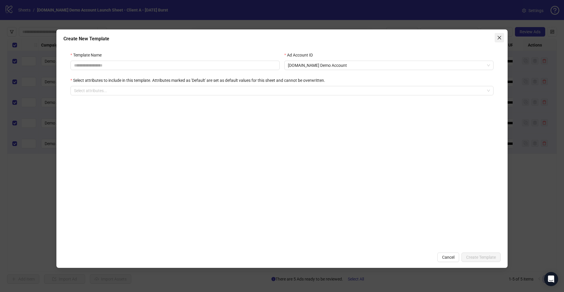
click at [501, 36] on icon "close" at bounding box center [500, 38] width 4 height 4
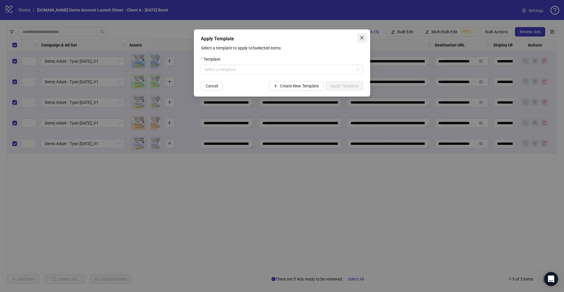
click at [361, 37] on icon "close" at bounding box center [362, 37] width 5 height 5
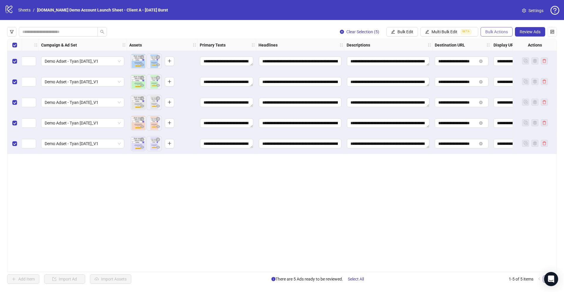
click at [494, 33] on span "Bulk Actions" at bounding box center [497, 31] width 23 height 5
click at [501, 63] on span "Duplicate with assets" at bounding box center [505, 62] width 40 height 6
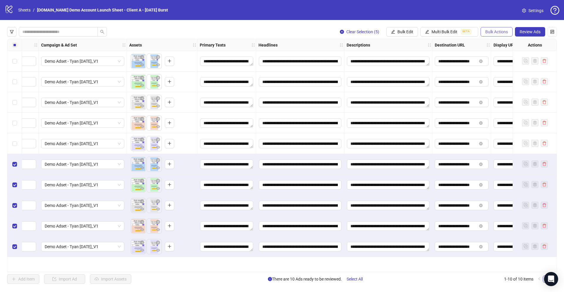
click at [496, 32] on span "Bulk Actions" at bounding box center [497, 31] width 23 height 5
click at [493, 54] on span "Duplicate" at bounding box center [505, 53] width 40 height 6
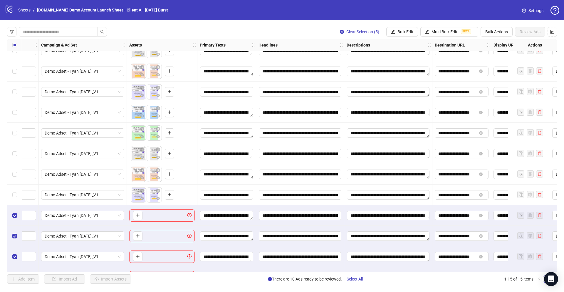
scroll to position [91, 151]
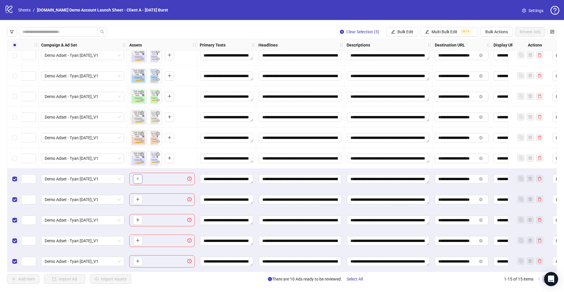
click at [137, 176] on icon "plus" at bounding box center [138, 178] width 4 height 4
click at [499, 28] on button "Bulk Actions" at bounding box center [497, 31] width 32 height 9
click at [489, 45] on span "Delete" at bounding box center [505, 43] width 40 height 6
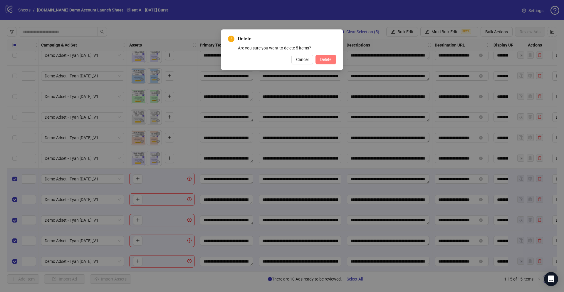
click at [325, 61] on span "Delete" at bounding box center [325, 59] width 11 height 5
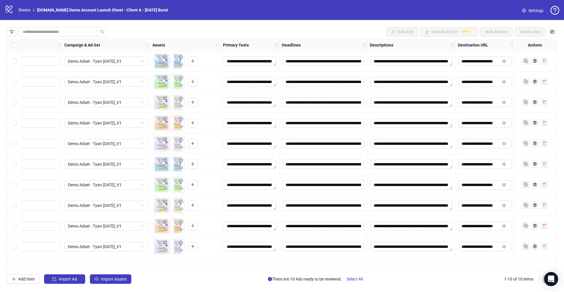
scroll to position [0, 94]
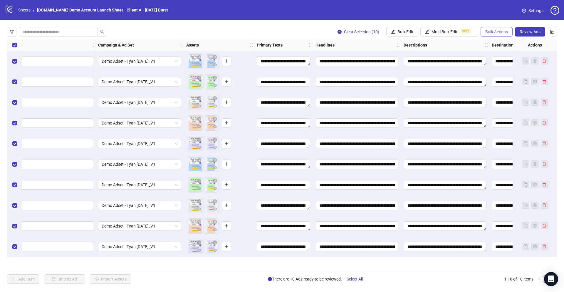
click at [486, 31] on span "Bulk Actions" at bounding box center [497, 31] width 23 height 5
click at [504, 72] on span "Copy to another sheet" at bounding box center [505, 71] width 40 height 6
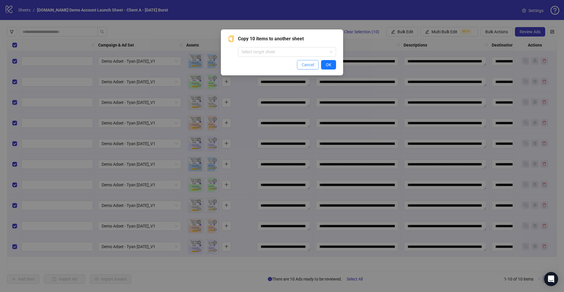
click at [303, 64] on span "Cancel" at bounding box center [308, 64] width 12 height 5
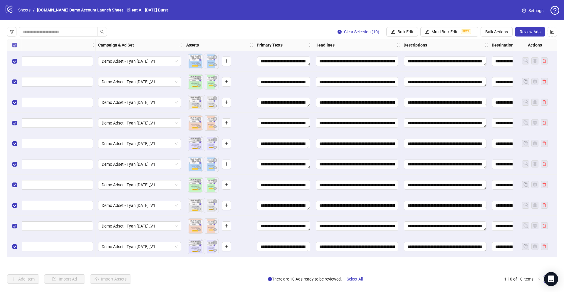
click at [15, 48] on label "Select all rows" at bounding box center [14, 45] width 5 height 6
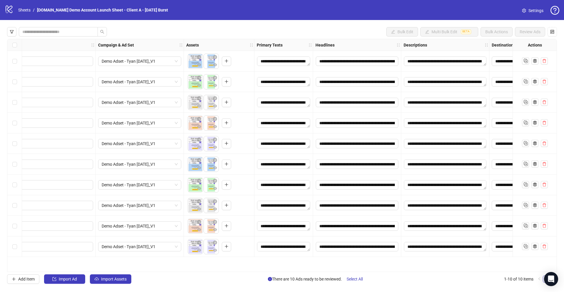
click at [17, 163] on div "Select row 6" at bounding box center [14, 164] width 15 height 21
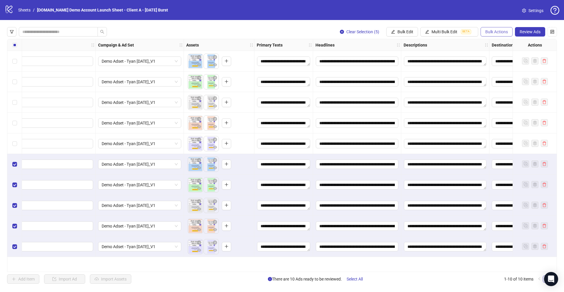
click at [501, 30] on span "Bulk Actions" at bounding box center [497, 31] width 23 height 5
click at [493, 42] on span "Delete" at bounding box center [505, 43] width 40 height 6
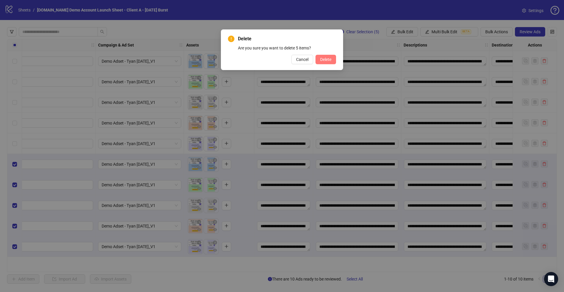
click at [326, 58] on span "Delete" at bounding box center [325, 59] width 11 height 5
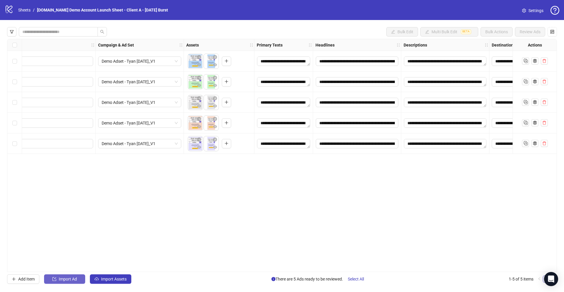
click at [62, 279] on span "Import Ad" at bounding box center [68, 278] width 18 height 5
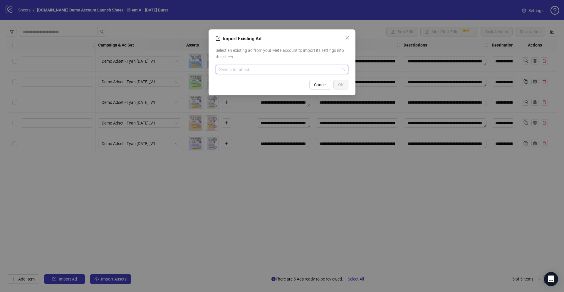
click at [246, 71] on input "search" at bounding box center [279, 69] width 121 height 9
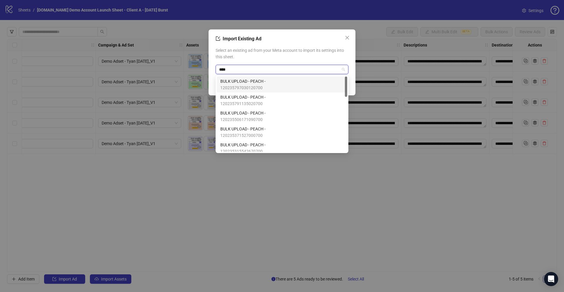
type input "*****"
click at [246, 82] on span "BULK UPLOAD - PEACH -" at bounding box center [242, 81] width 45 height 6
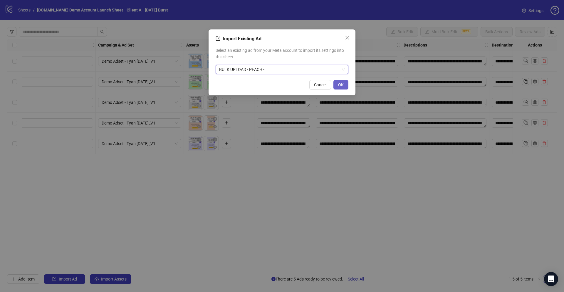
click at [341, 86] on span "OK" at bounding box center [341, 84] width 6 height 5
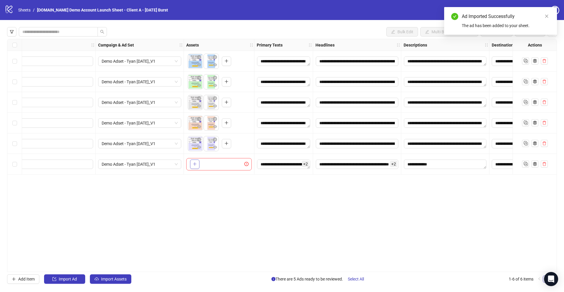
click at [194, 165] on icon "plus" at bounding box center [195, 164] width 4 height 4
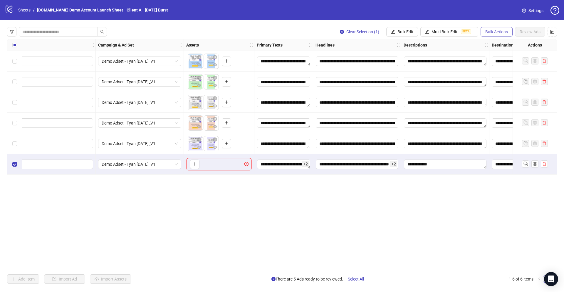
click at [491, 31] on span "Bulk Actions" at bounding box center [497, 31] width 23 height 5
click at [486, 44] on span "Delete" at bounding box center [505, 43] width 40 height 6
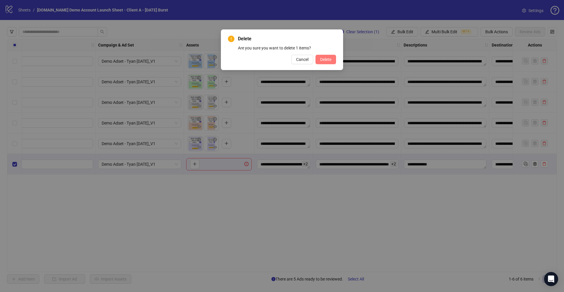
click at [325, 60] on span "Delete" at bounding box center [325, 59] width 11 height 5
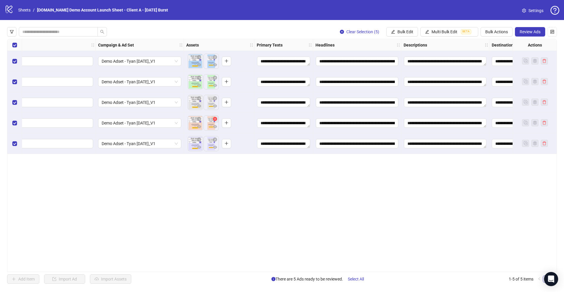
scroll to position [0, 68]
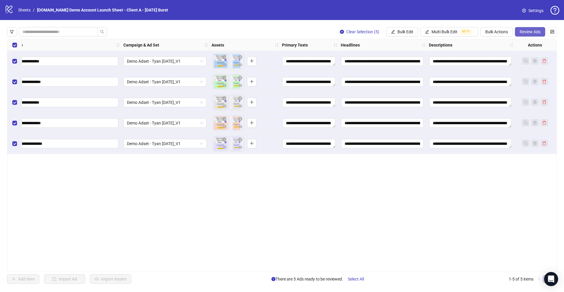
click at [526, 33] on span "Review Ads" at bounding box center [530, 31] width 21 height 5
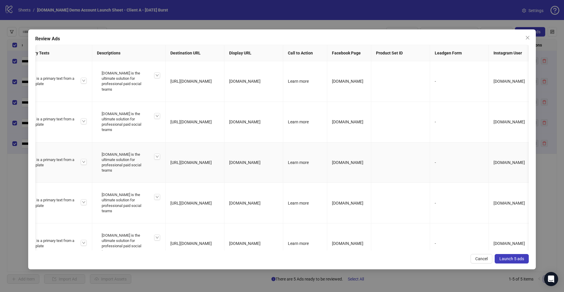
scroll to position [0, 0]
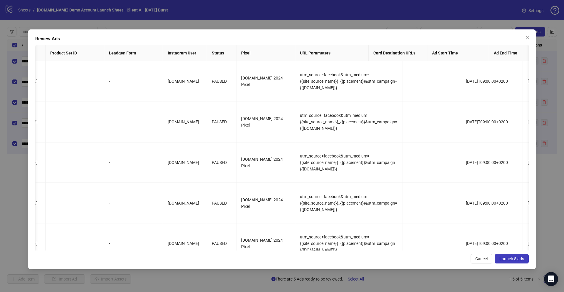
click at [510, 256] on span "Launch 5 ads" at bounding box center [512, 258] width 25 height 5
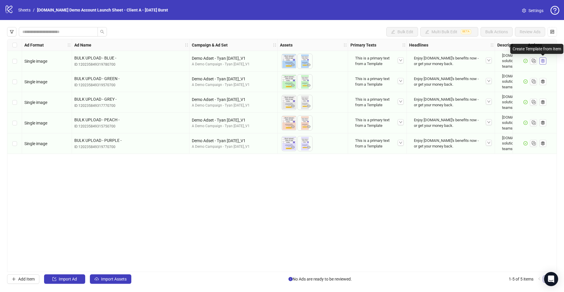
click at [545, 60] on button "button" at bounding box center [543, 60] width 7 height 7
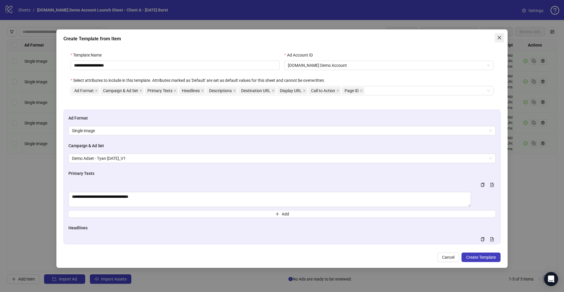
click at [499, 39] on icon "close" at bounding box center [499, 37] width 5 height 5
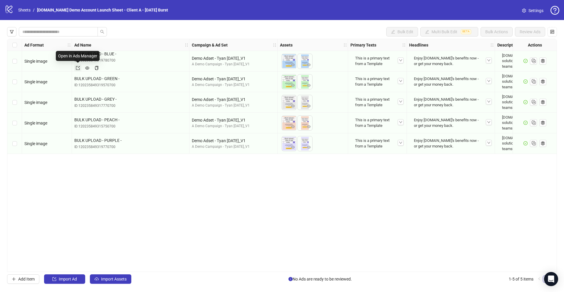
click at [78, 68] on icon "export" at bounding box center [78, 68] width 4 height 4
click at [284, 188] on div "Ad Format Ad Name Campaign & Ad Set Assets Primary Texts Headlines Descriptions…" at bounding box center [282, 155] width 550 height 233
click at [552, 277] on icon "Open Intercom Messenger" at bounding box center [551, 279] width 7 height 8
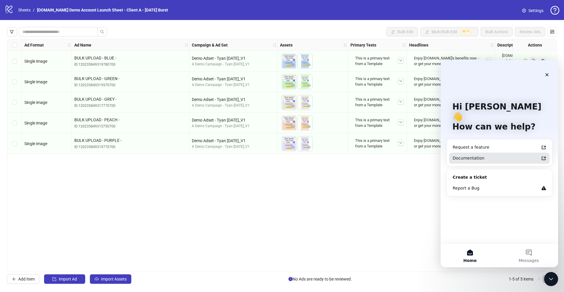
click at [464, 155] on div "Documentation" at bounding box center [496, 158] width 86 height 6
click at [37, 143] on span "Single image" at bounding box center [35, 143] width 23 height 5
click at [548, 74] on icon "Close" at bounding box center [547, 74] width 5 height 5
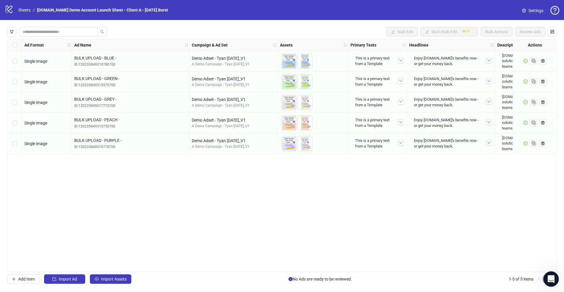
click at [547, 277] on icon "Open Intercom Messenger" at bounding box center [551, 278] width 10 height 10
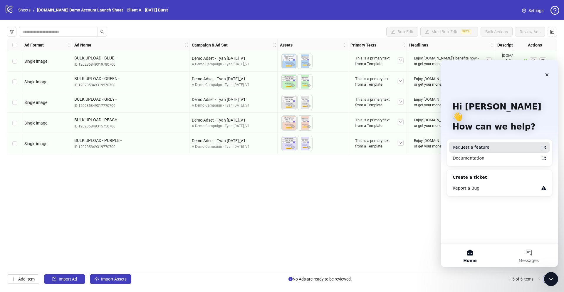
click at [480, 144] on div "Request a feature" at bounding box center [496, 147] width 86 height 6
click at [257, 190] on div "Ad Format Ad Name Campaign & Ad Set Assets Primary Texts Headlines Descriptions…" at bounding box center [282, 155] width 550 height 233
click at [546, 75] on icon "Close" at bounding box center [547, 74] width 5 height 5
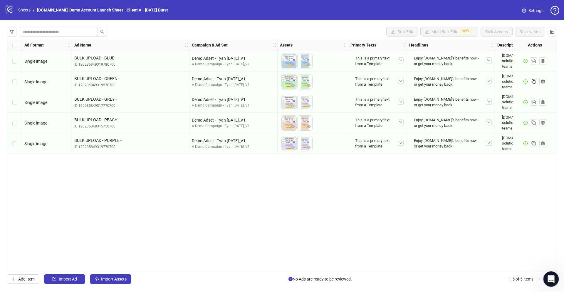
click at [548, 279] on icon "Open Intercom Messenger" at bounding box center [551, 278] width 10 height 10
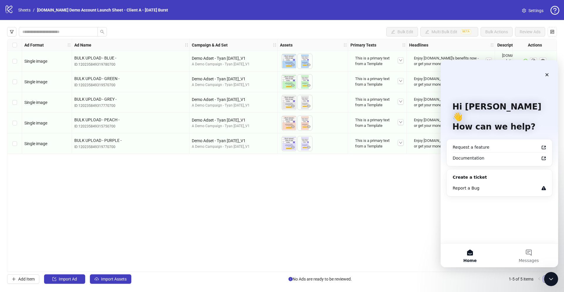
click at [392, 215] on div "Ad Format Ad Name Campaign & Ad Set Assets Primary Texts Headlines Descriptions…" at bounding box center [282, 155] width 550 height 233
click at [548, 76] on icon "Close" at bounding box center [547, 74] width 3 height 3
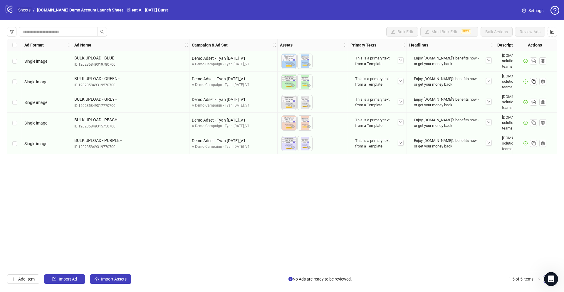
click at [21, 9] on link "Sheets" at bounding box center [24, 10] width 15 height 6
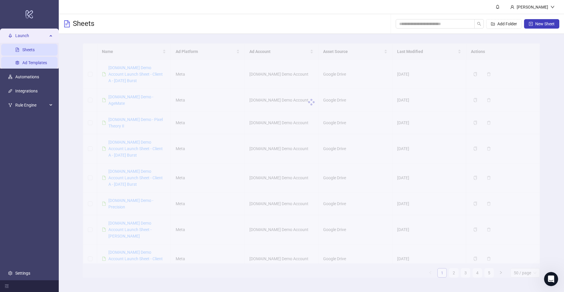
click at [26, 63] on link "Ad Templates" at bounding box center [34, 62] width 25 height 5
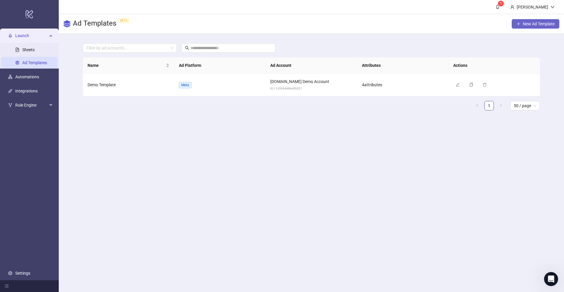
click at [528, 19] on button "New Ad Template" at bounding box center [536, 23] width 48 height 9
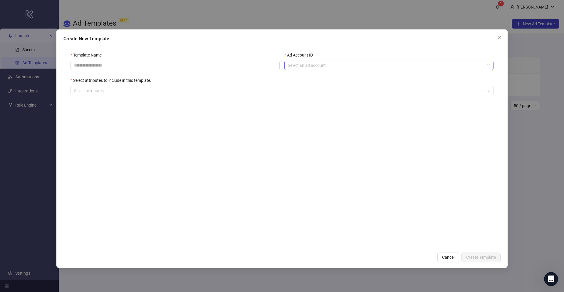
click at [317, 64] on input "Ad Account ID" at bounding box center [386, 65] width 197 height 9
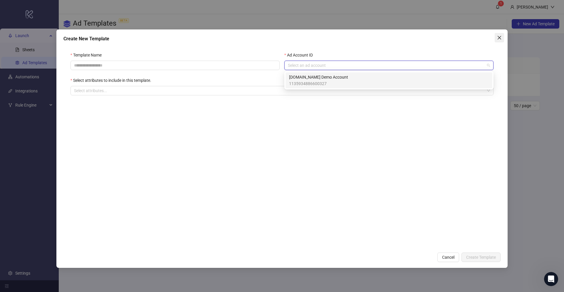
click at [499, 37] on icon "close" at bounding box center [499, 37] width 5 height 5
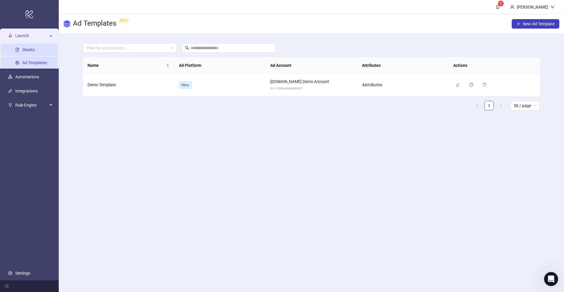
click at [29, 48] on link "Sheets" at bounding box center [28, 49] width 12 height 5
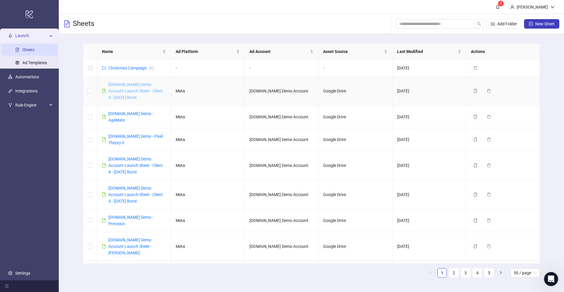
click at [131, 90] on link "[DOMAIN_NAME] Demo Account Launch Sheet - Client A - [DATE] Burst" at bounding box center [135, 91] width 54 height 18
